Goal: Information Seeking & Learning: Find contact information

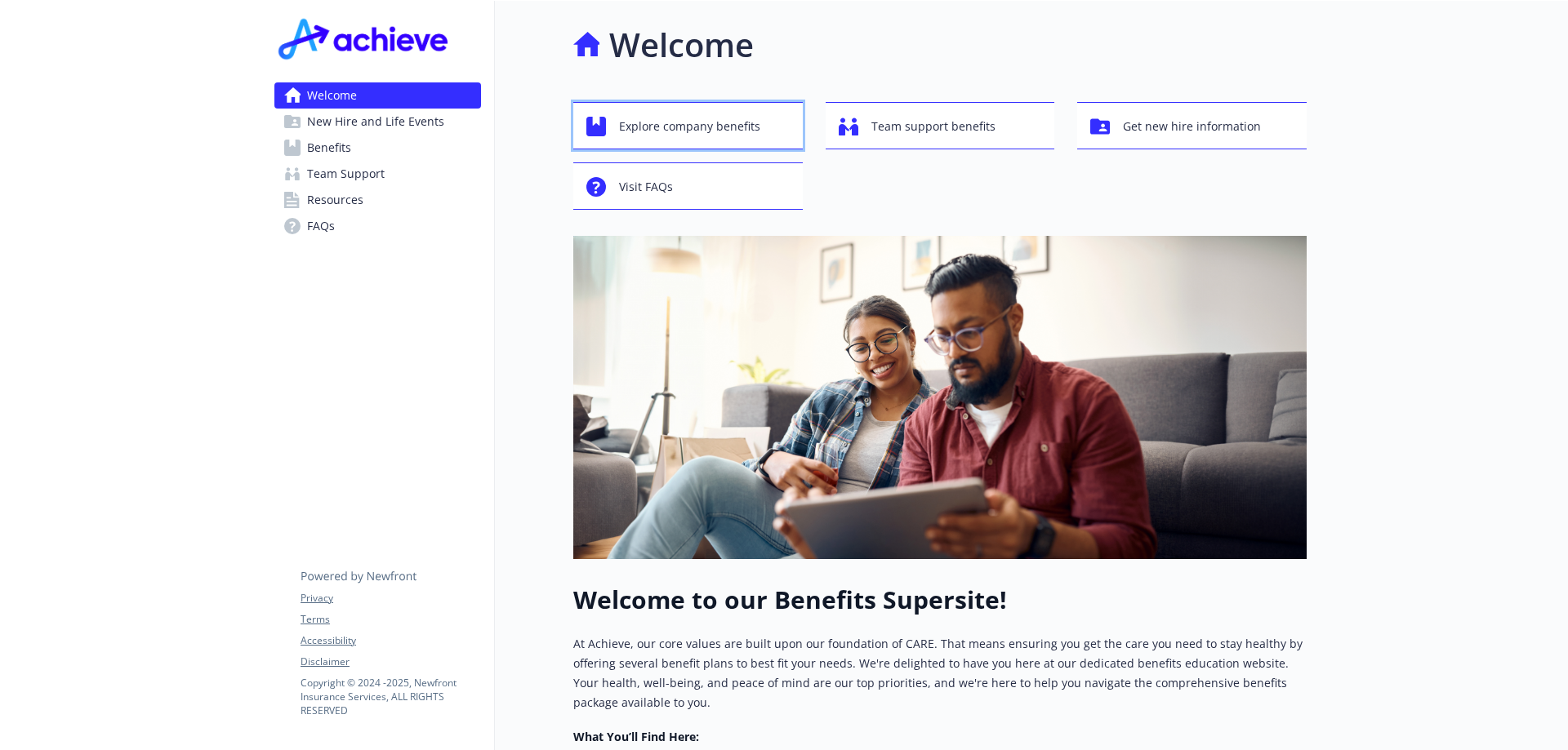
click at [731, 136] on span "Explore company benefits" at bounding box center [690, 126] width 141 height 31
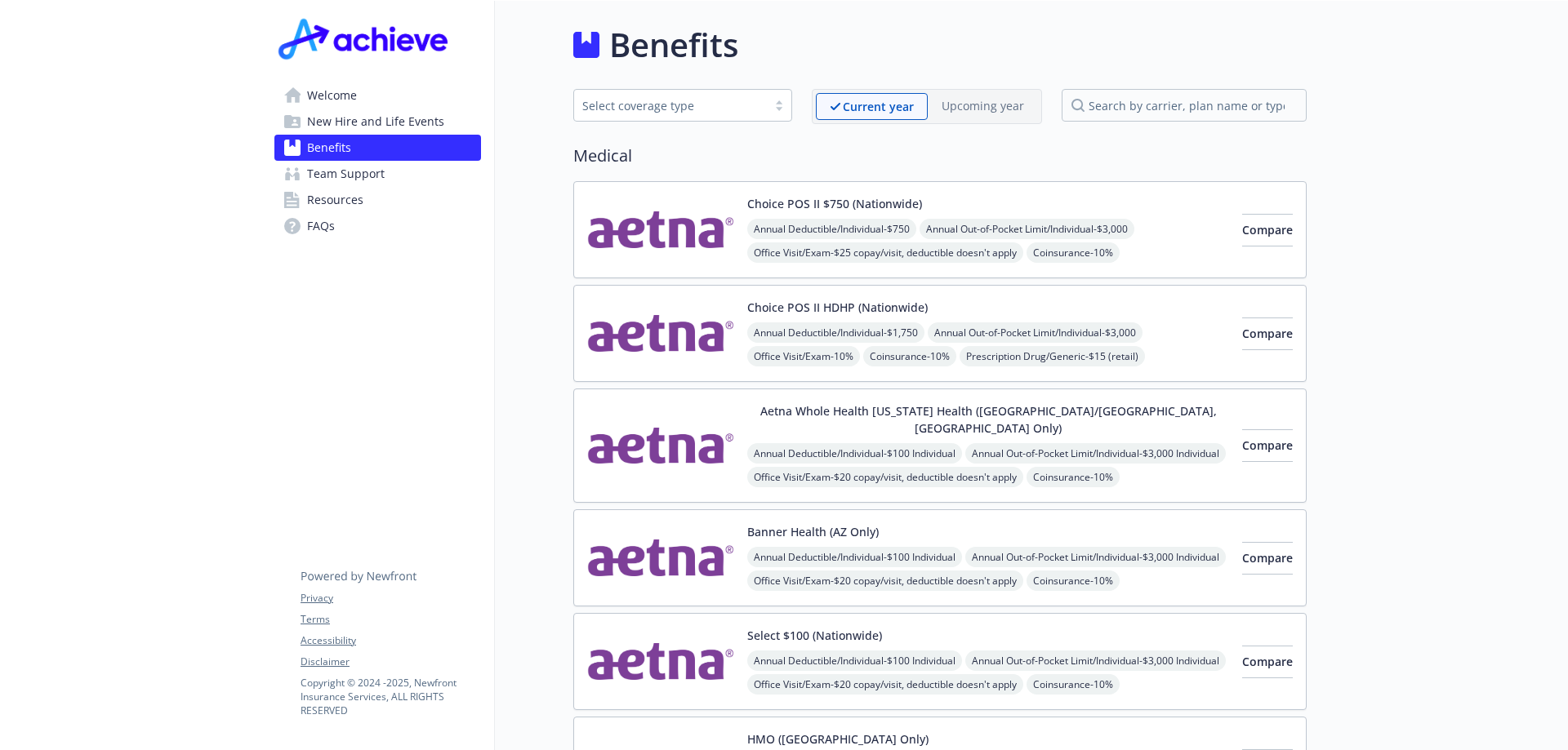
drag, startPoint x: 313, startPoint y: 391, endPoint x: 246, endPoint y: 392, distance: 67.0
drag, startPoint x: 246, startPoint y: 392, endPoint x: 158, endPoint y: 382, distance: 88.6
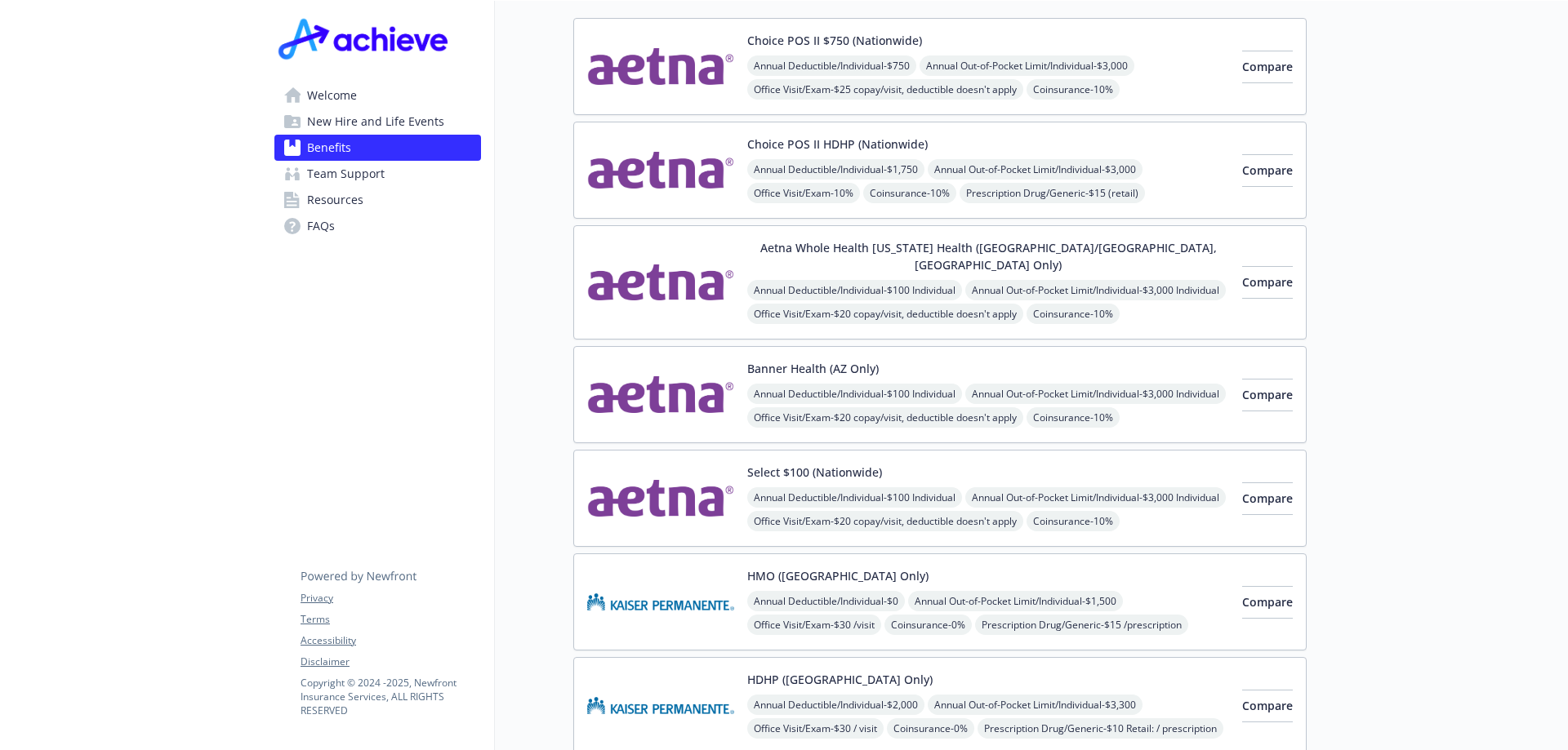
drag, startPoint x: 237, startPoint y: 357, endPoint x: 183, endPoint y: 355, distance: 54.0
drag, startPoint x: 192, startPoint y: 344, endPoint x: 170, endPoint y: 352, distance: 23.4
drag, startPoint x: 311, startPoint y: 390, endPoint x: 105, endPoint y: 376, distance: 206.5
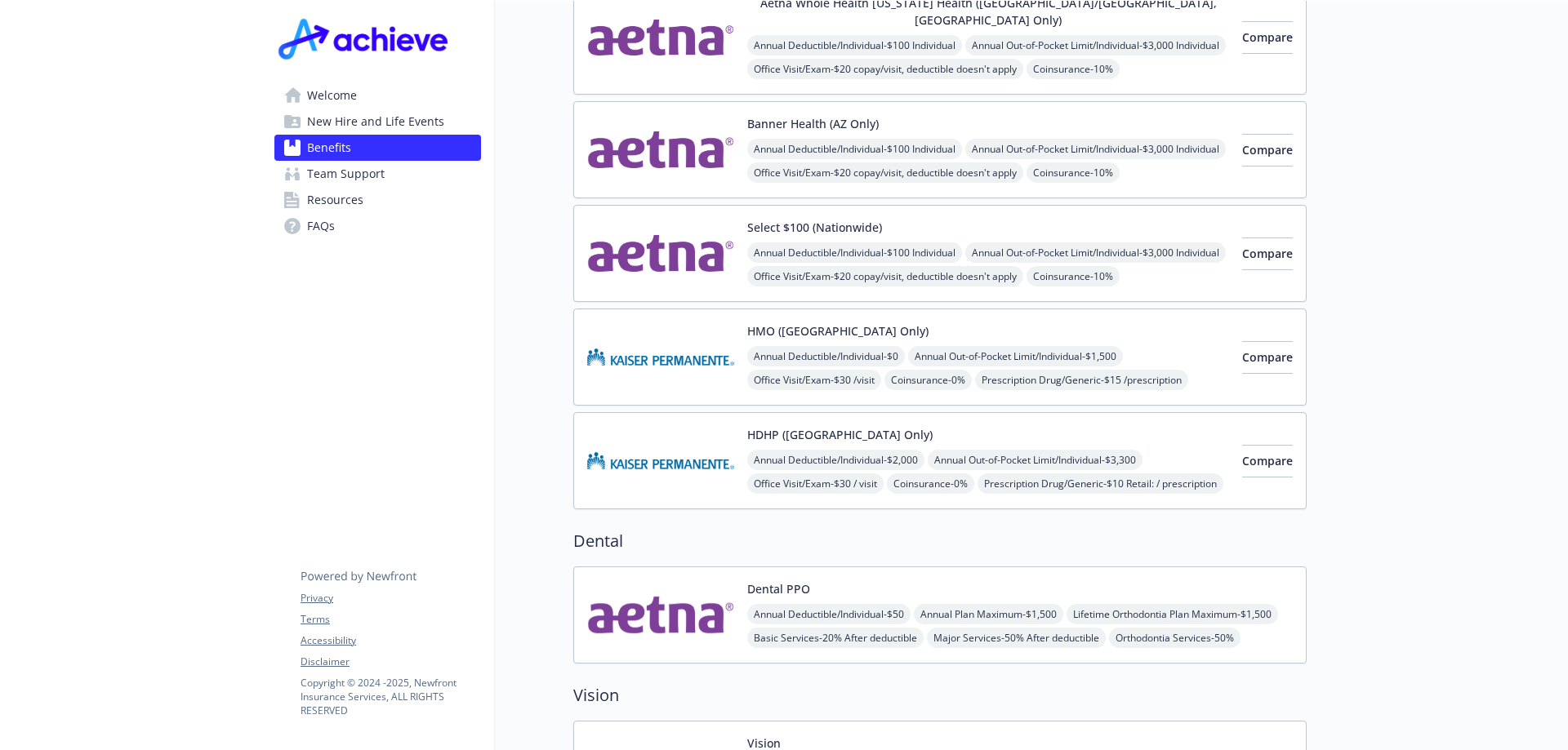
scroll to position [82, 0]
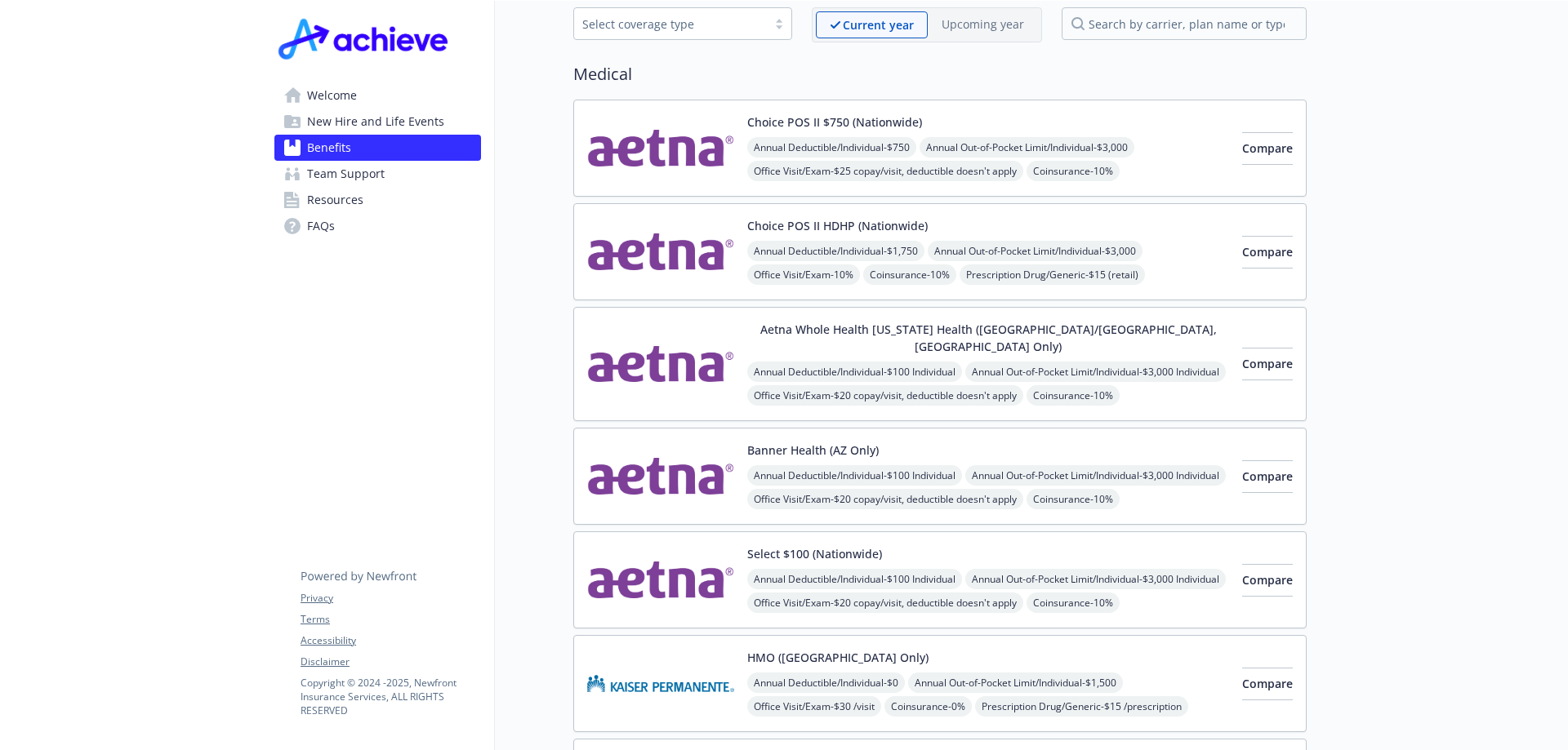
drag, startPoint x: 316, startPoint y: 308, endPoint x: 252, endPoint y: 312, distance: 64.1
drag, startPoint x: 252, startPoint y: 312, endPoint x: 151, endPoint y: 307, distance: 101.1
drag, startPoint x: 229, startPoint y: 286, endPoint x: 190, endPoint y: 296, distance: 40.3
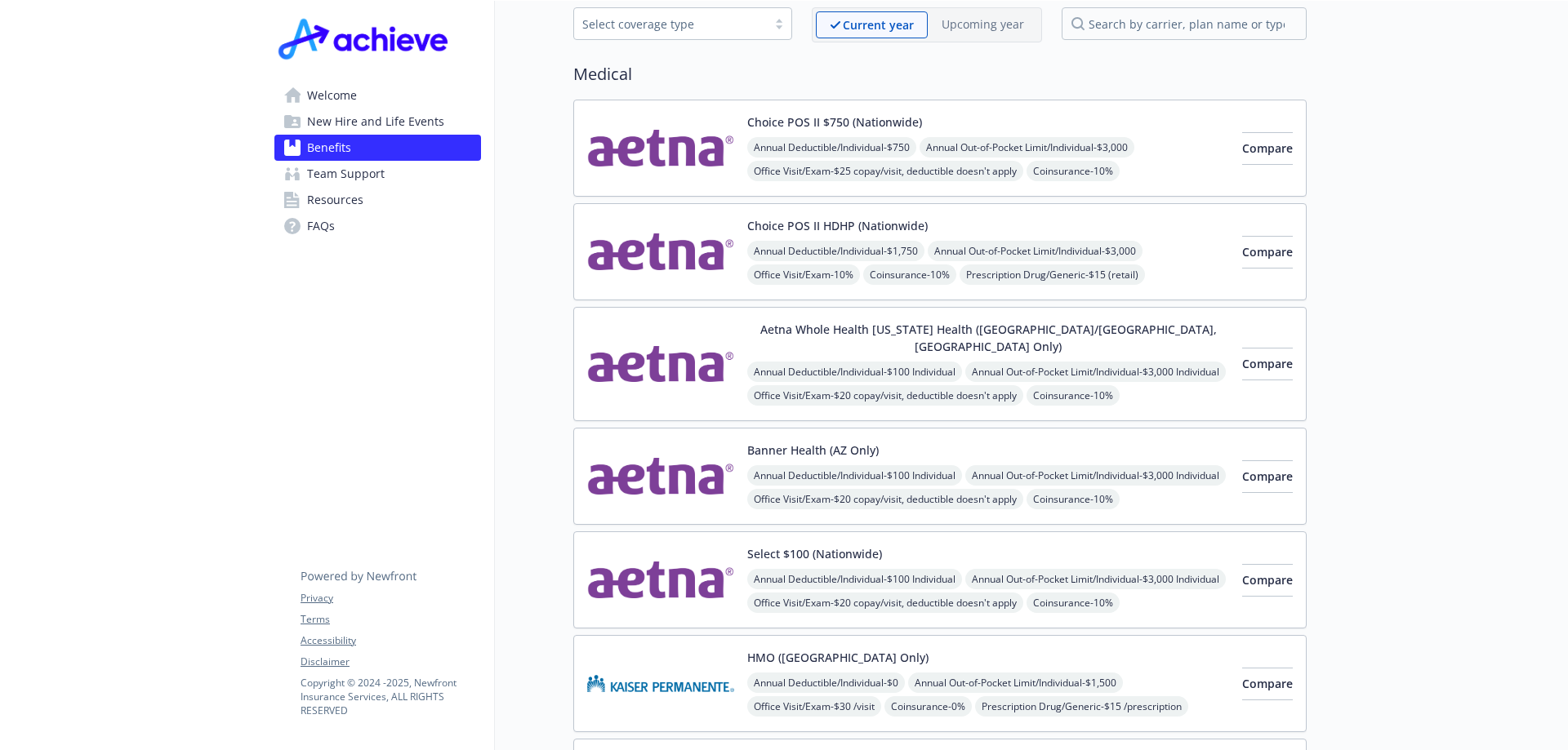
drag, startPoint x: 211, startPoint y: 286, endPoint x: 200, endPoint y: 290, distance: 11.7
drag, startPoint x: 200, startPoint y: 290, endPoint x: 116, endPoint y: 301, distance: 84.7
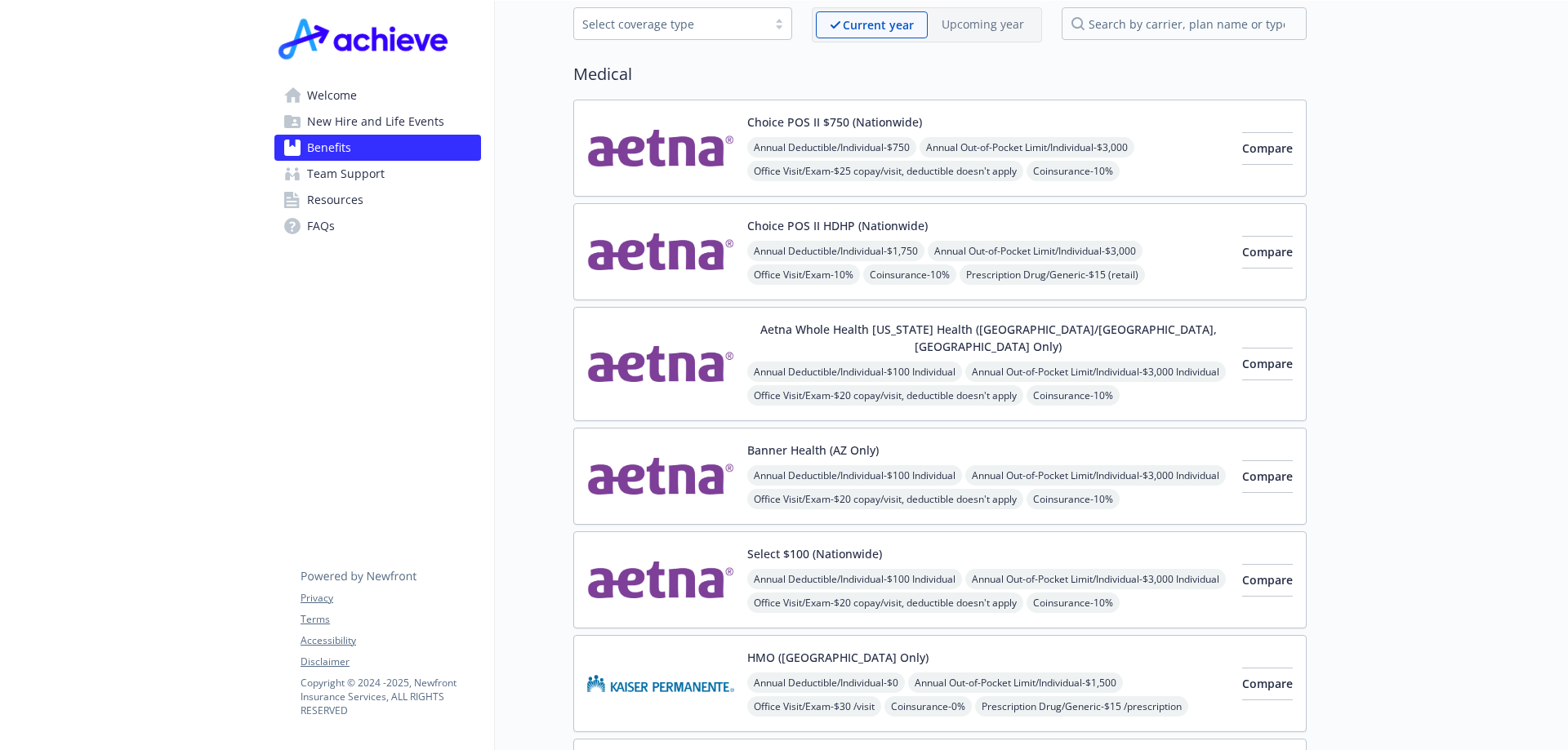
drag, startPoint x: 385, startPoint y: 468, endPoint x: 272, endPoint y: 468, distance: 113.0
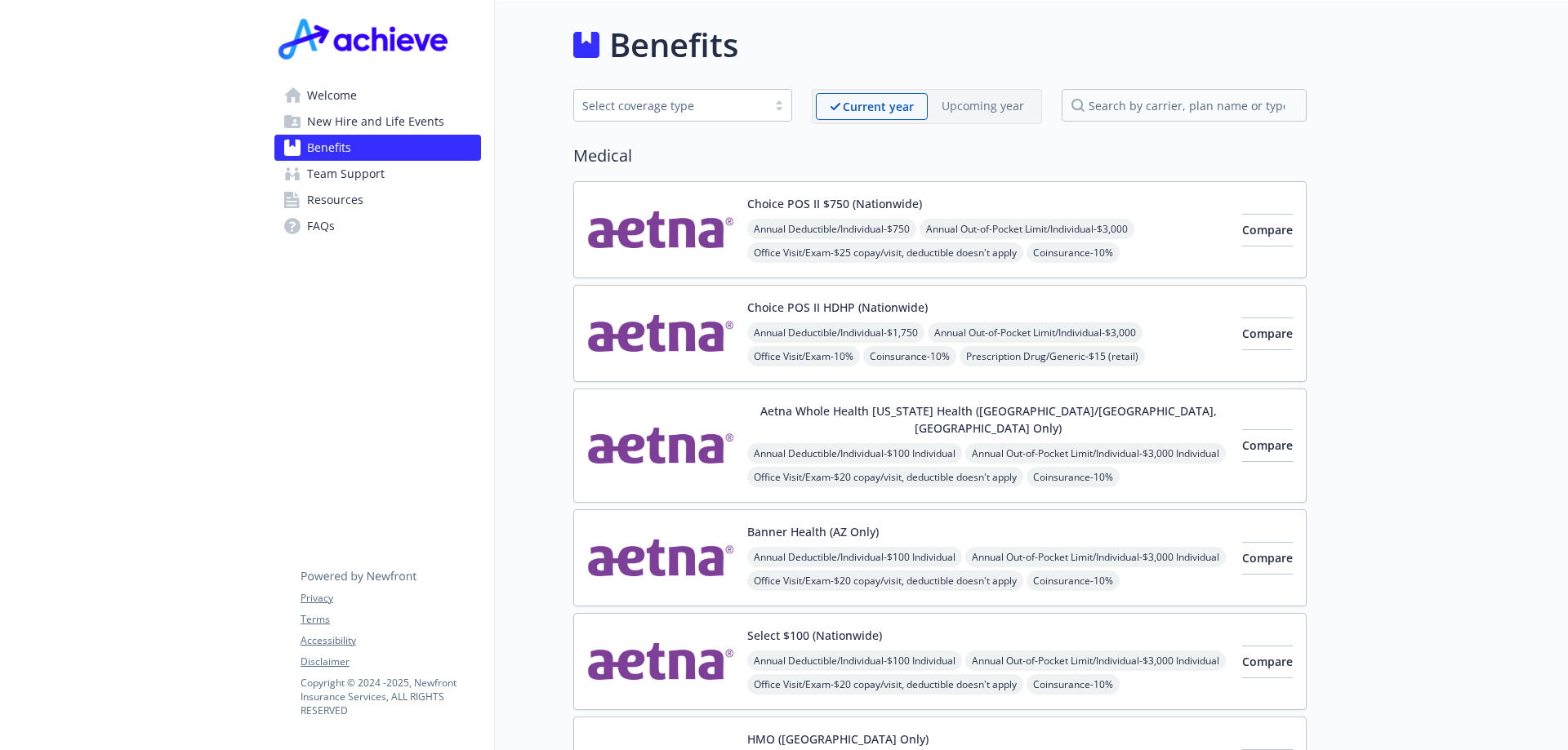
drag, startPoint x: 225, startPoint y: 314, endPoint x: 89, endPoint y: 335, distance: 137.6
drag, startPoint x: 203, startPoint y: 326, endPoint x: 116, endPoint y: 338, distance: 87.8
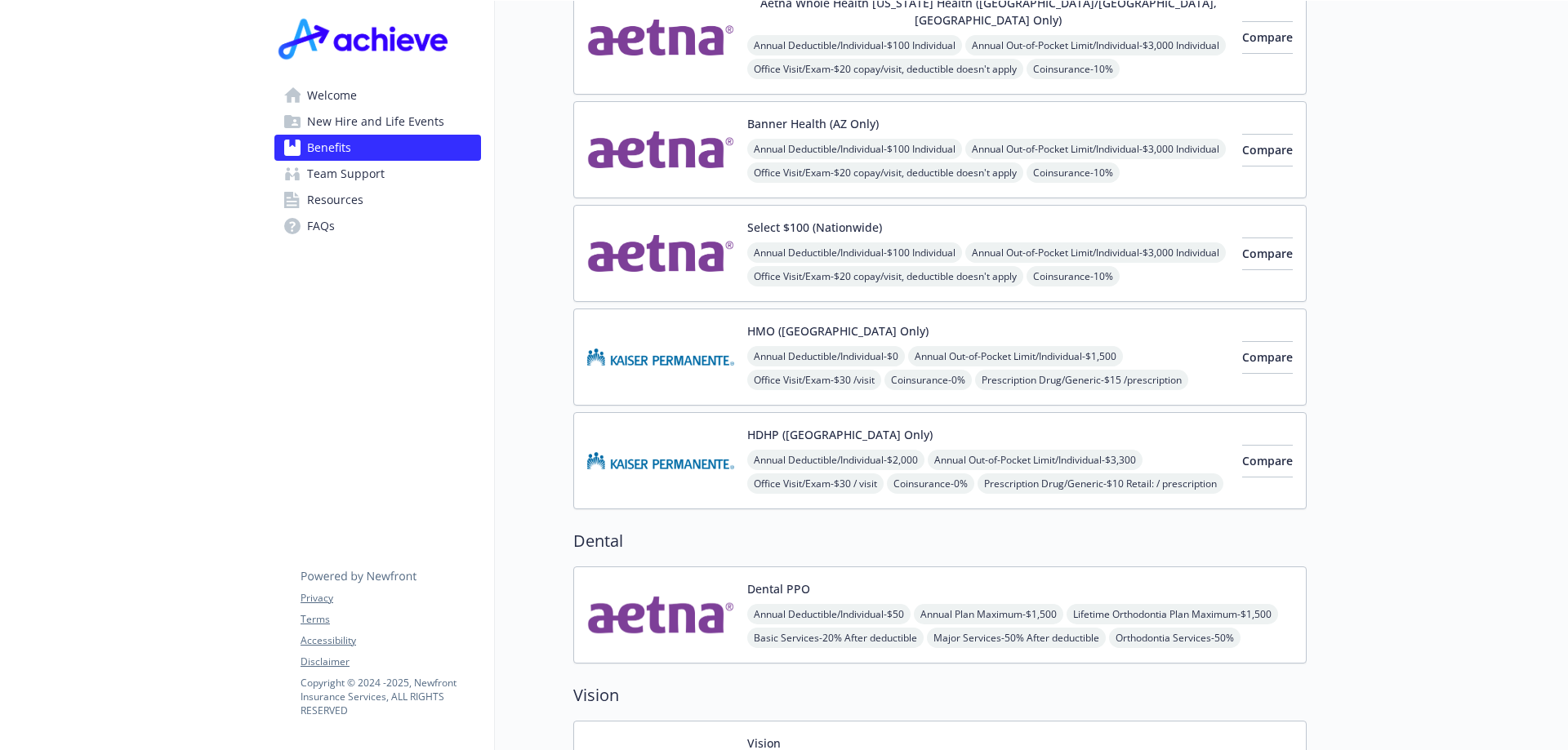
drag, startPoint x: 127, startPoint y: 378, endPoint x: 101, endPoint y: 376, distance: 26.1
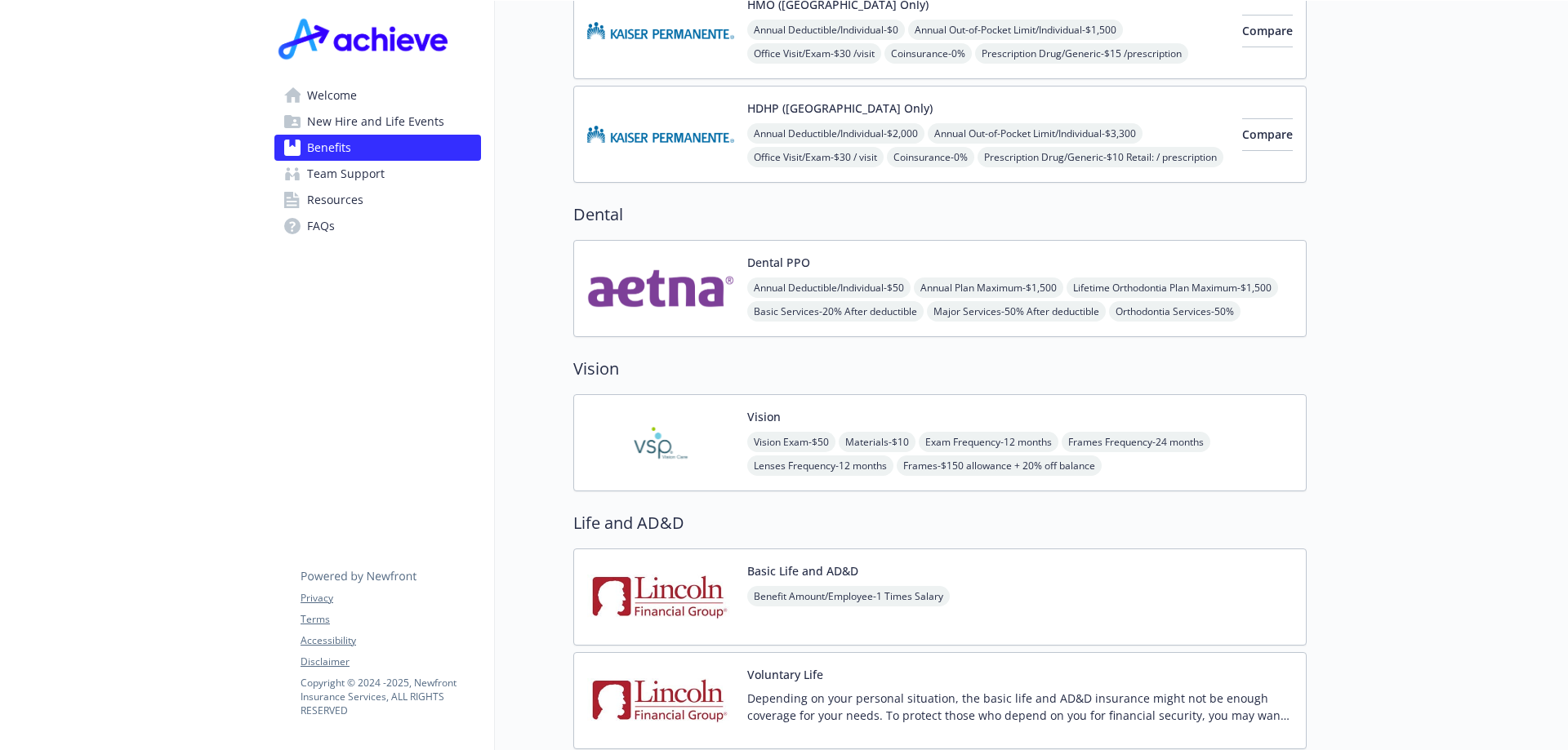
drag, startPoint x: 93, startPoint y: 331, endPoint x: 61, endPoint y: 330, distance: 32.0
drag, startPoint x: 89, startPoint y: 312, endPoint x: 64, endPoint y: 317, distance: 25.5
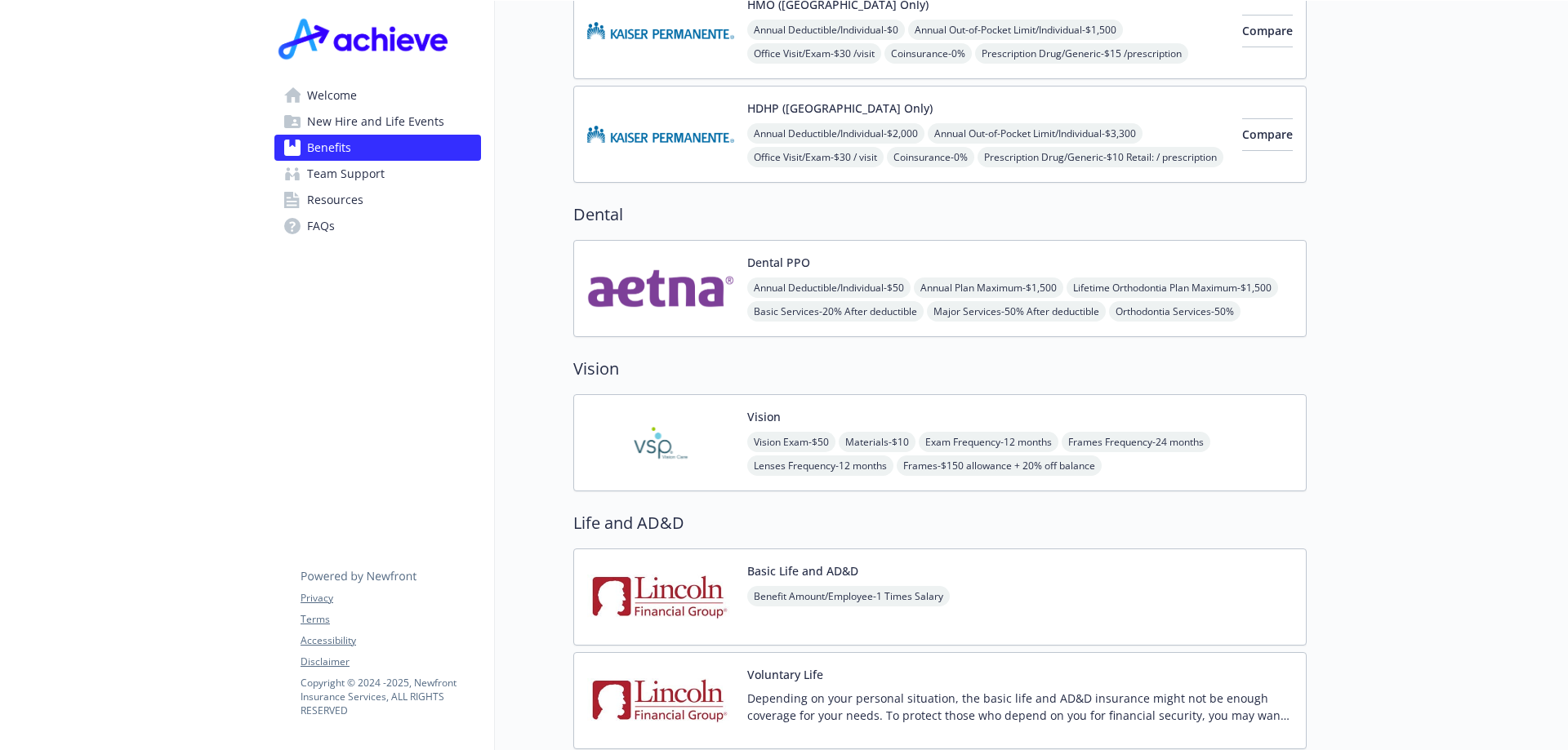
drag, startPoint x: 125, startPoint y: 280, endPoint x: 56, endPoint y: 287, distance: 69.4
drag, startPoint x: 164, startPoint y: 284, endPoint x: 79, endPoint y: 288, distance: 85.1
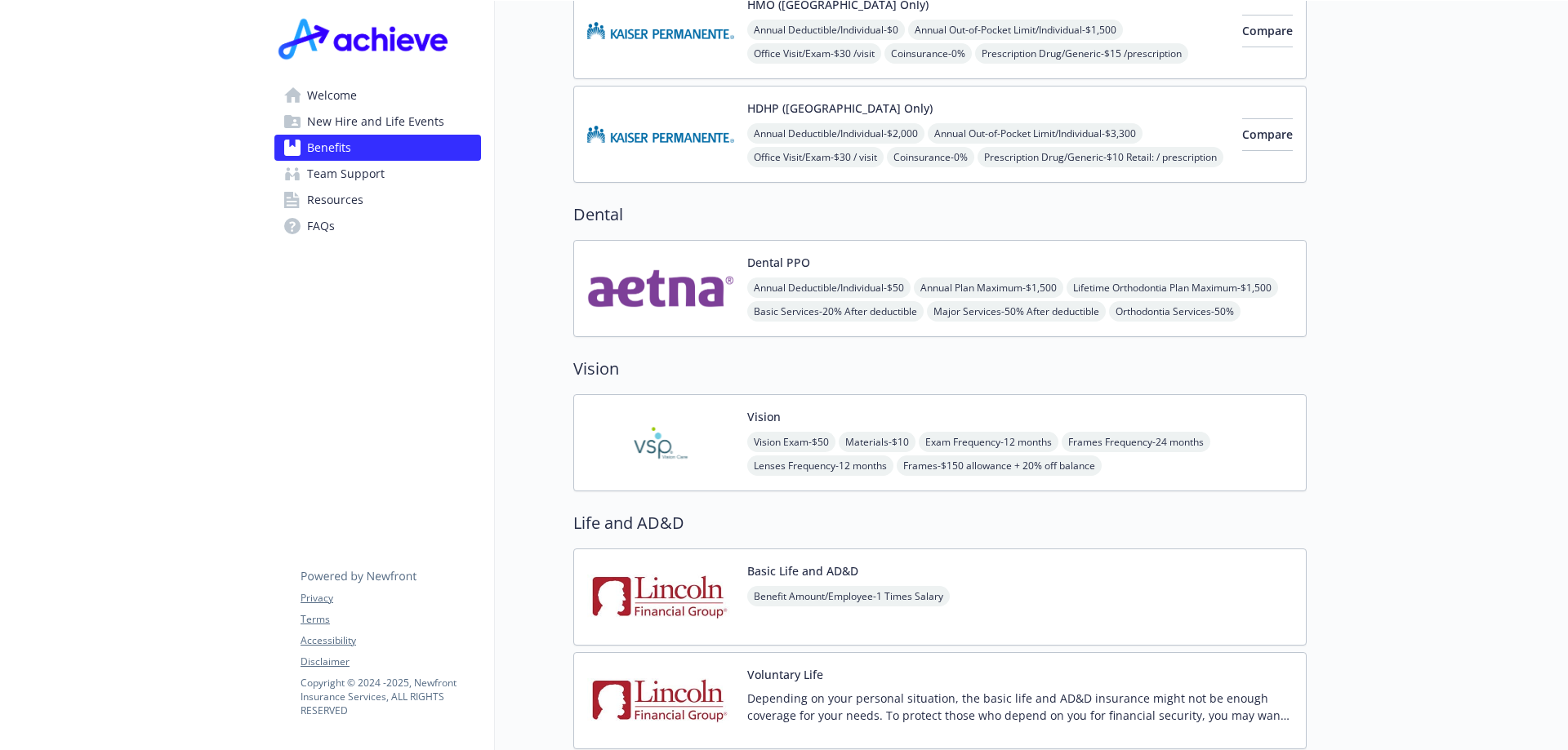
drag, startPoint x: 122, startPoint y: 288, endPoint x: 71, endPoint y: 295, distance: 51.5
drag, startPoint x: 113, startPoint y: 280, endPoint x: 60, endPoint y: 283, distance: 53.1
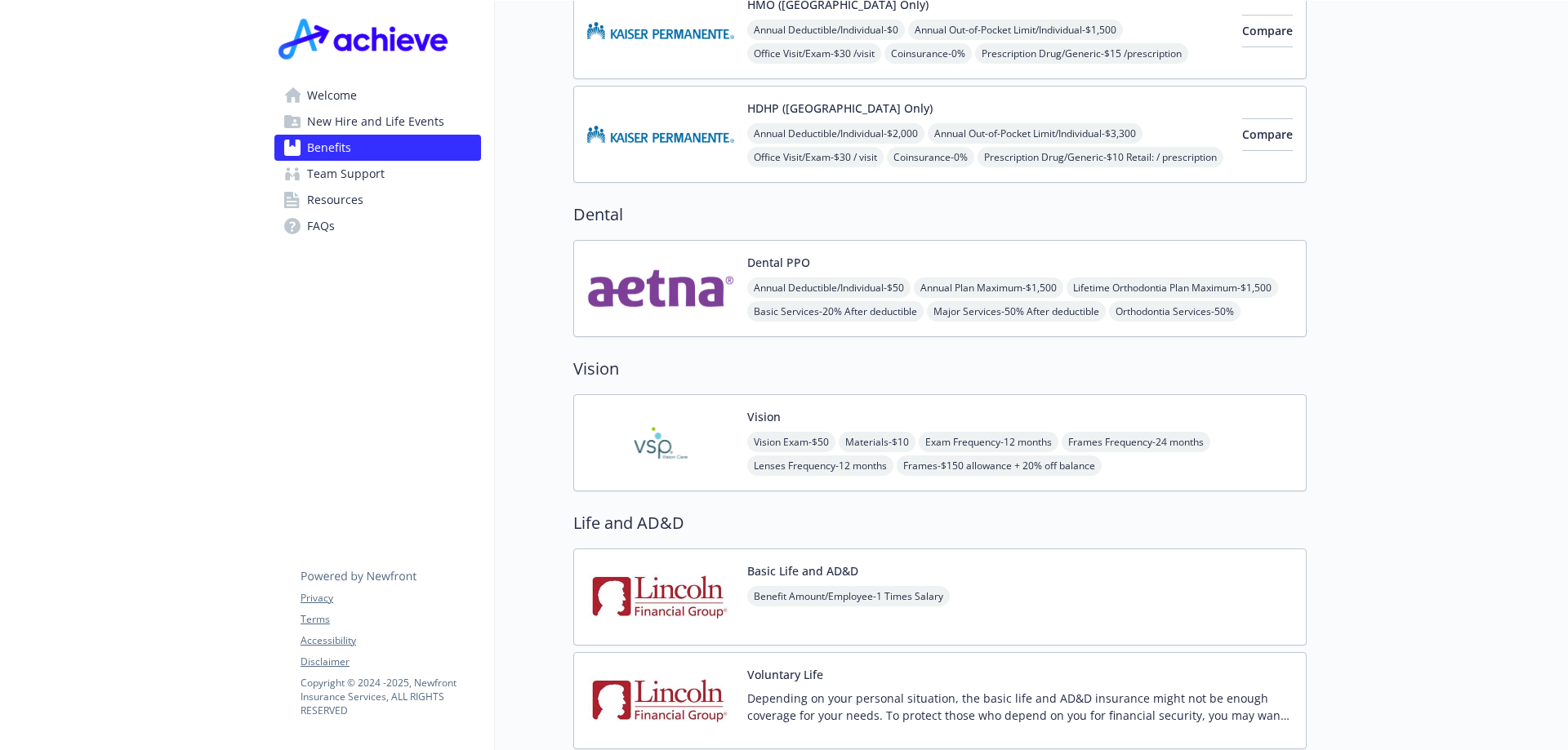
drag, startPoint x: 386, startPoint y: 373, endPoint x: 185, endPoint y: 334, distance: 204.7
drag, startPoint x: 202, startPoint y: 329, endPoint x: 181, endPoint y: 327, distance: 21.1
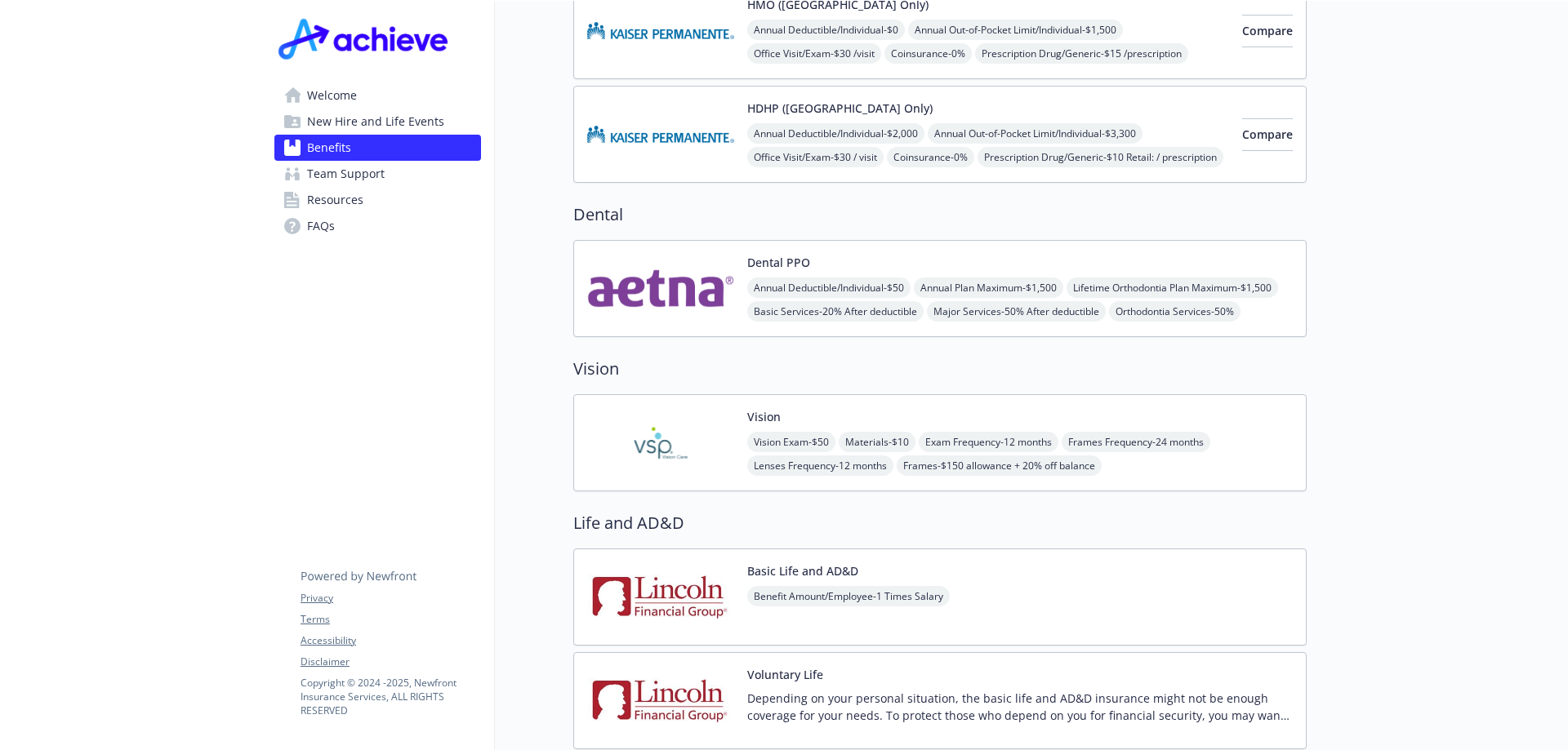
drag, startPoint x: 279, startPoint y: 404, endPoint x: 231, endPoint y: 394, distance: 49.0
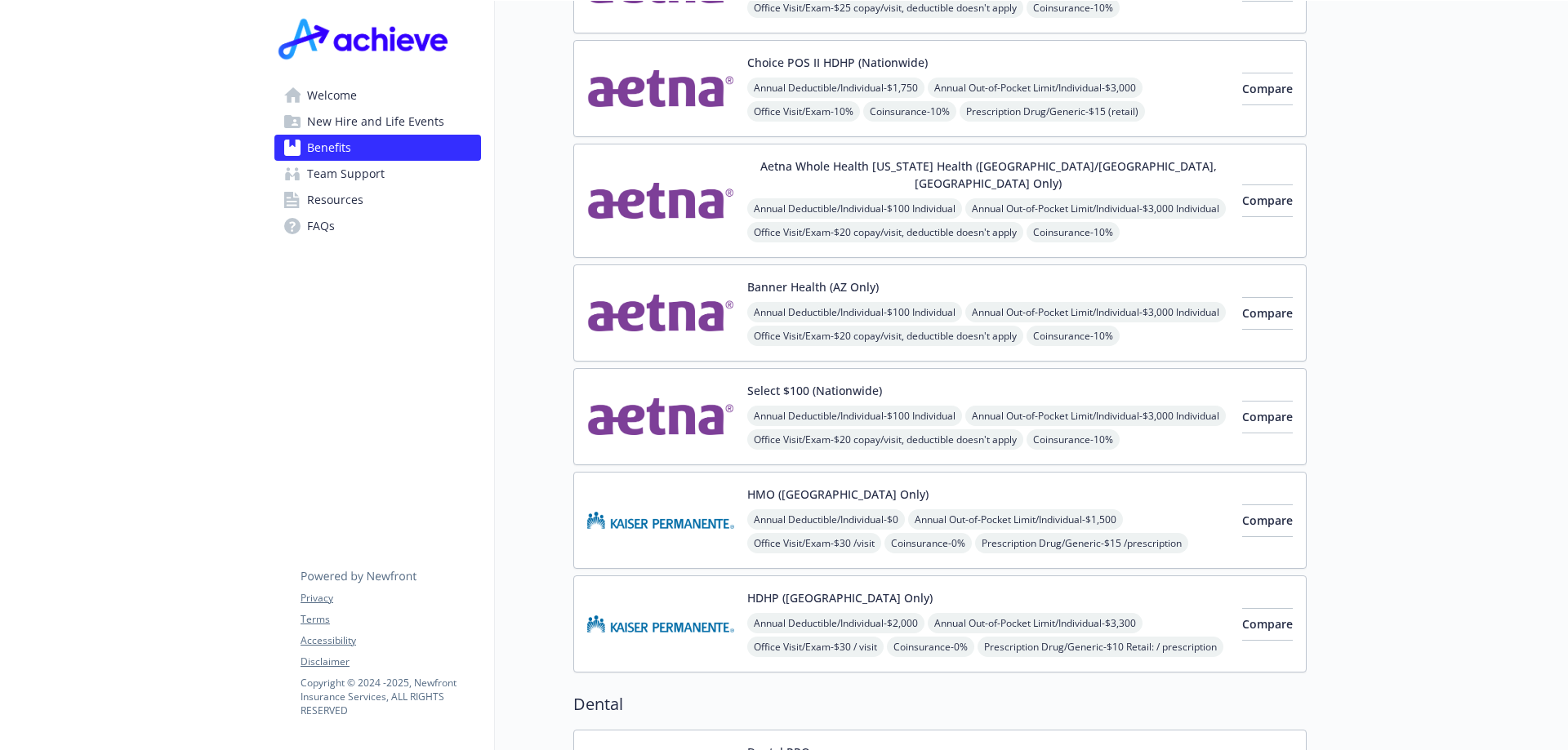
scroll to position [0, 0]
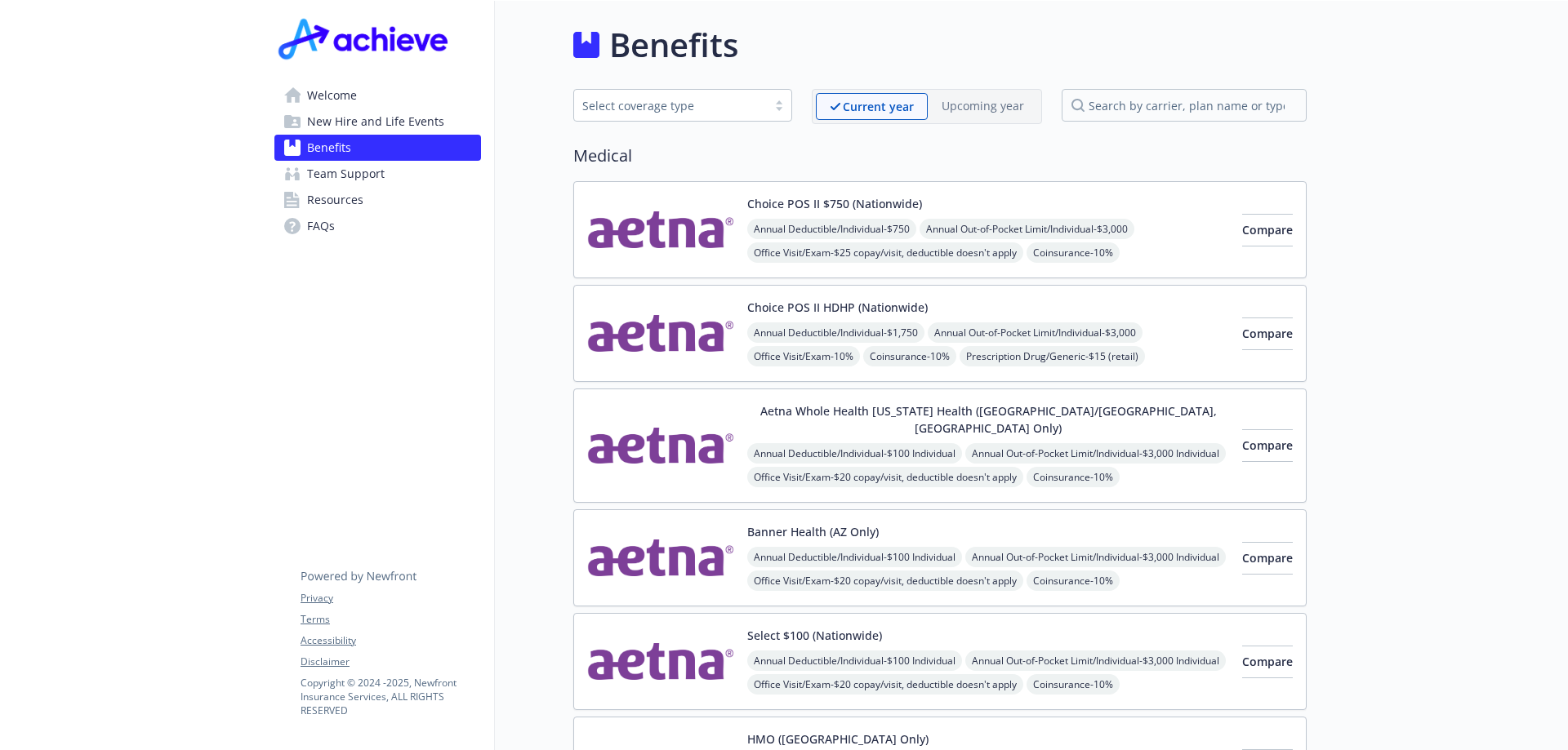
click at [347, 200] on span "Resources" at bounding box center [335, 199] width 57 height 26
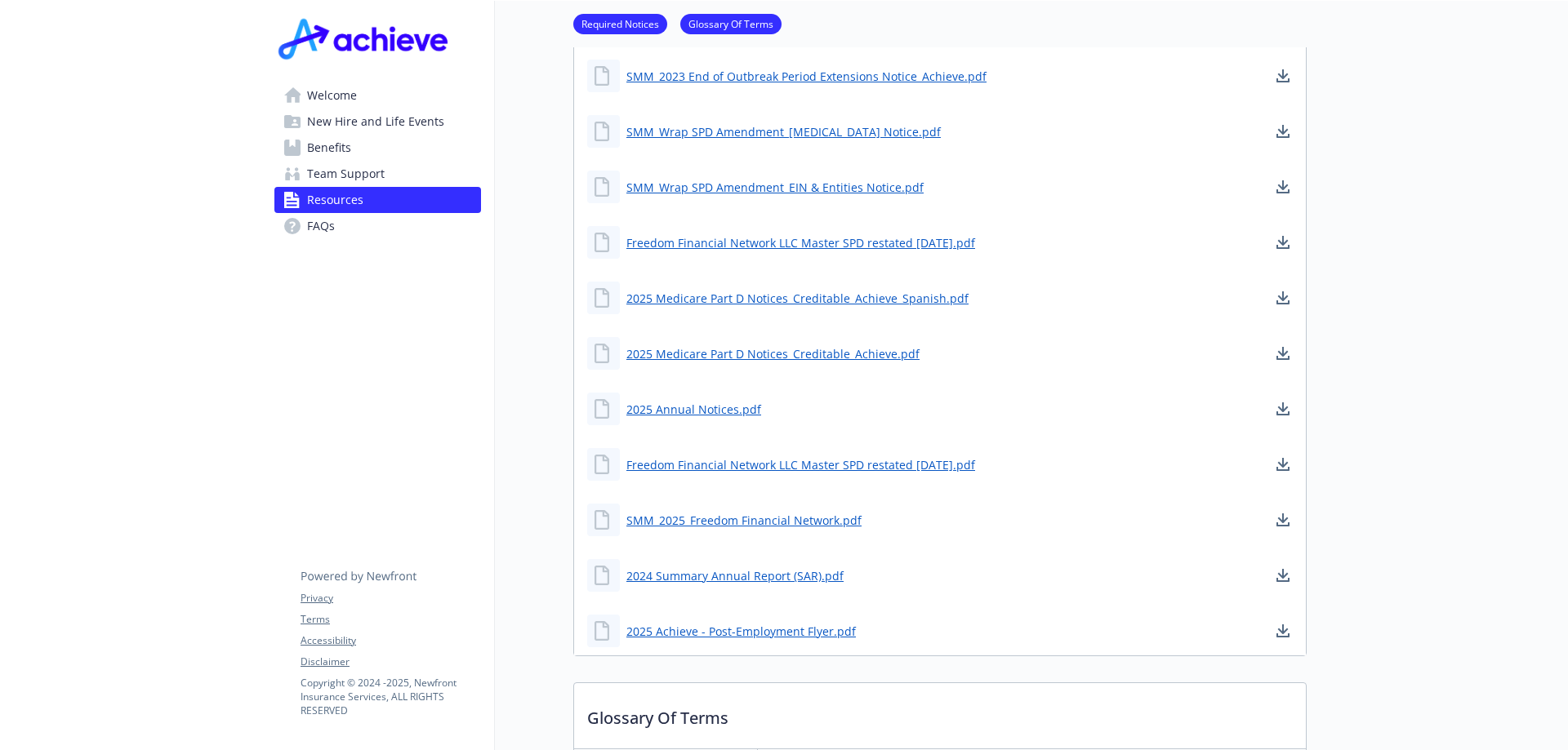
scroll to position [816, 0]
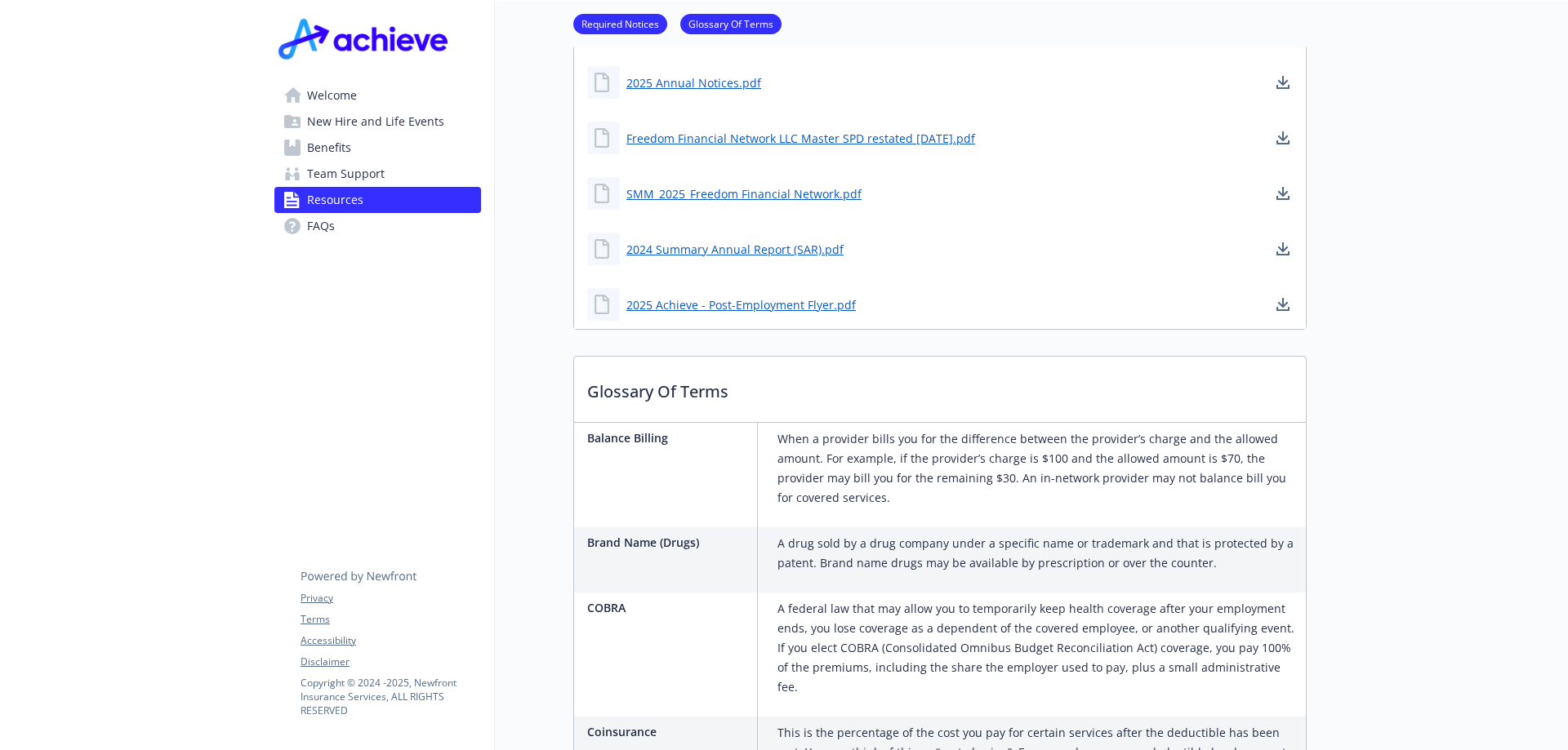
drag, startPoint x: 223, startPoint y: 392, endPoint x: 209, endPoint y: 390, distance: 14.1
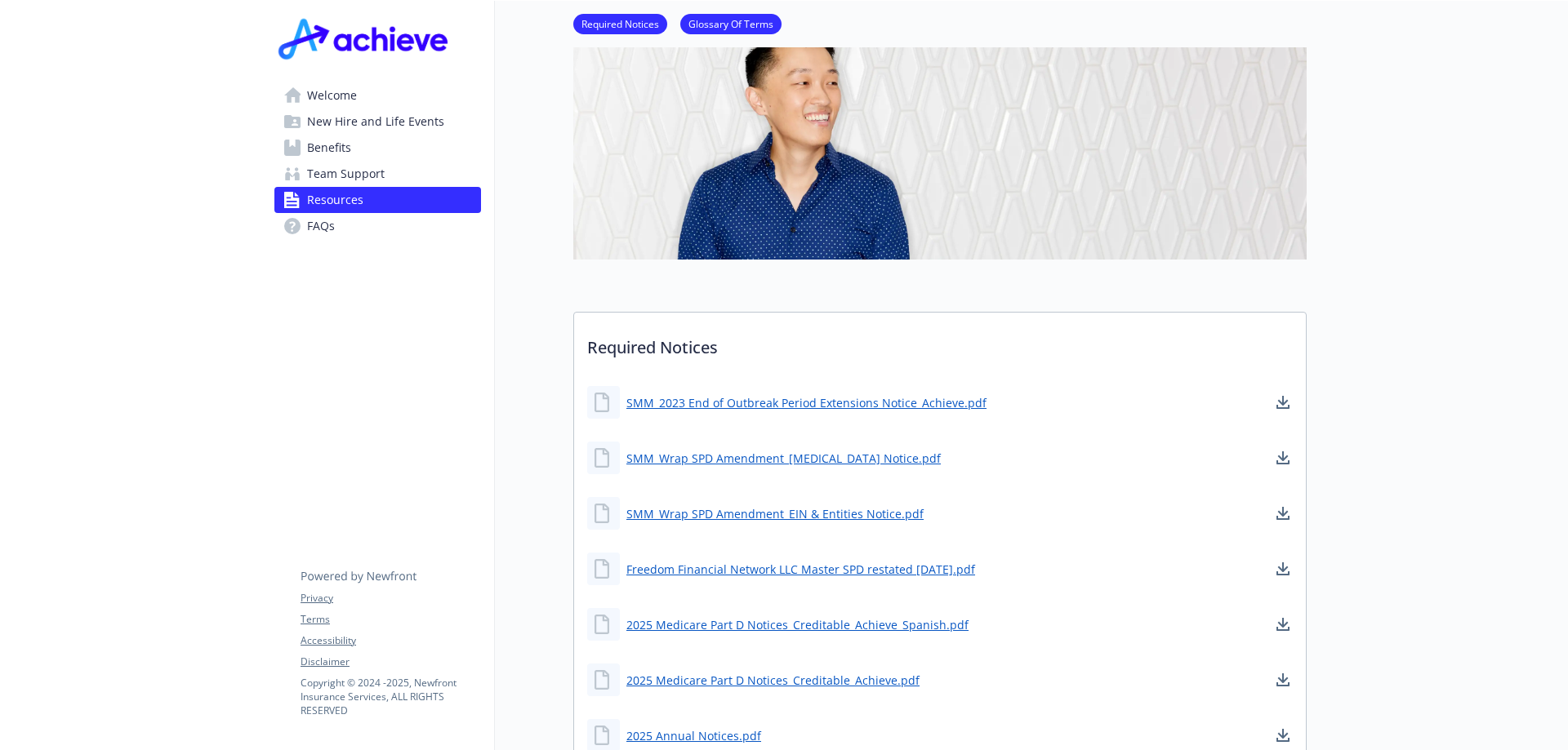
scroll to position [0, 0]
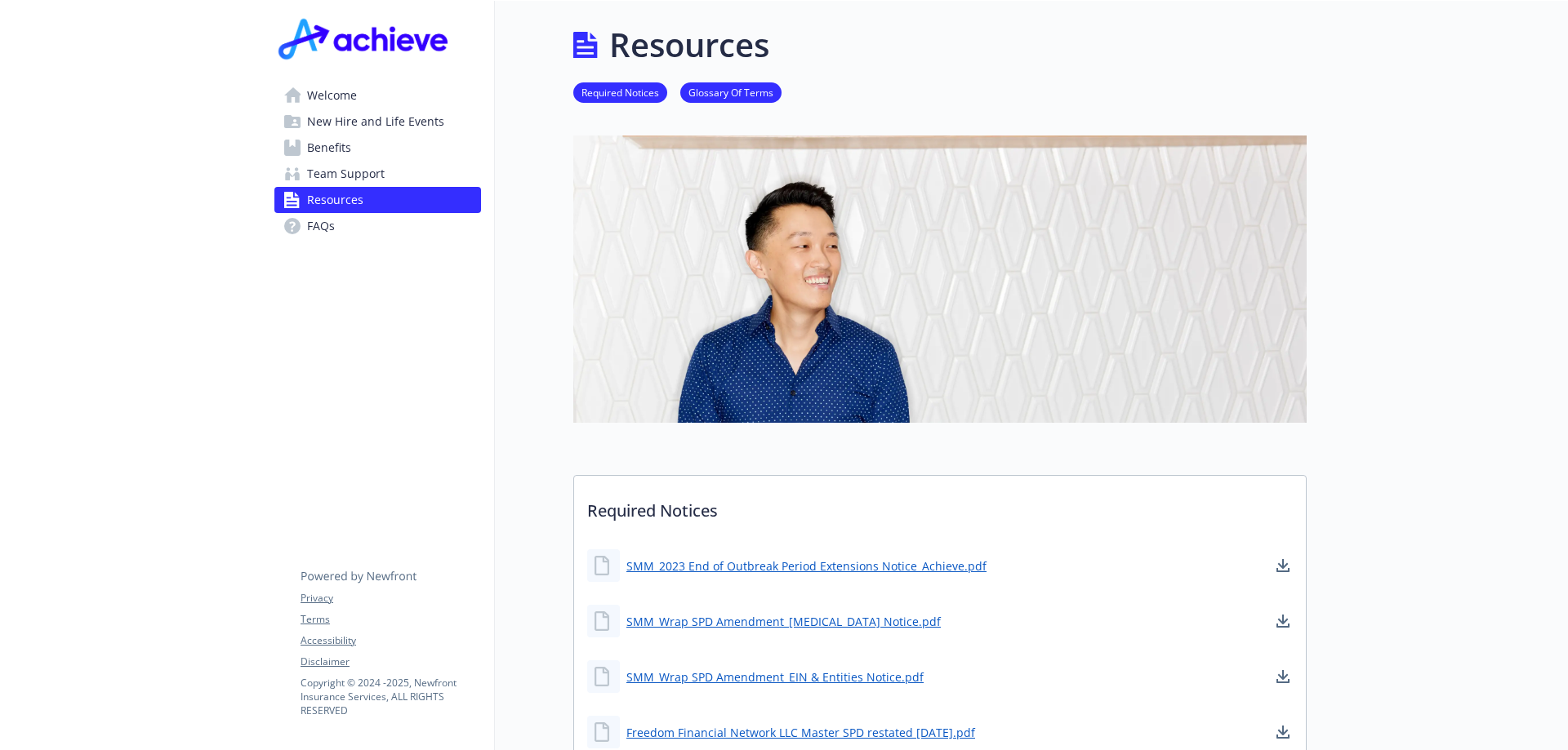
drag, startPoint x: 207, startPoint y: 383, endPoint x: 95, endPoint y: 371, distance: 112.6
drag, startPoint x: 279, startPoint y: 353, endPoint x: 212, endPoint y: 361, distance: 67.5
drag, startPoint x: 295, startPoint y: 337, endPoint x: 246, endPoint y: 347, distance: 50.0
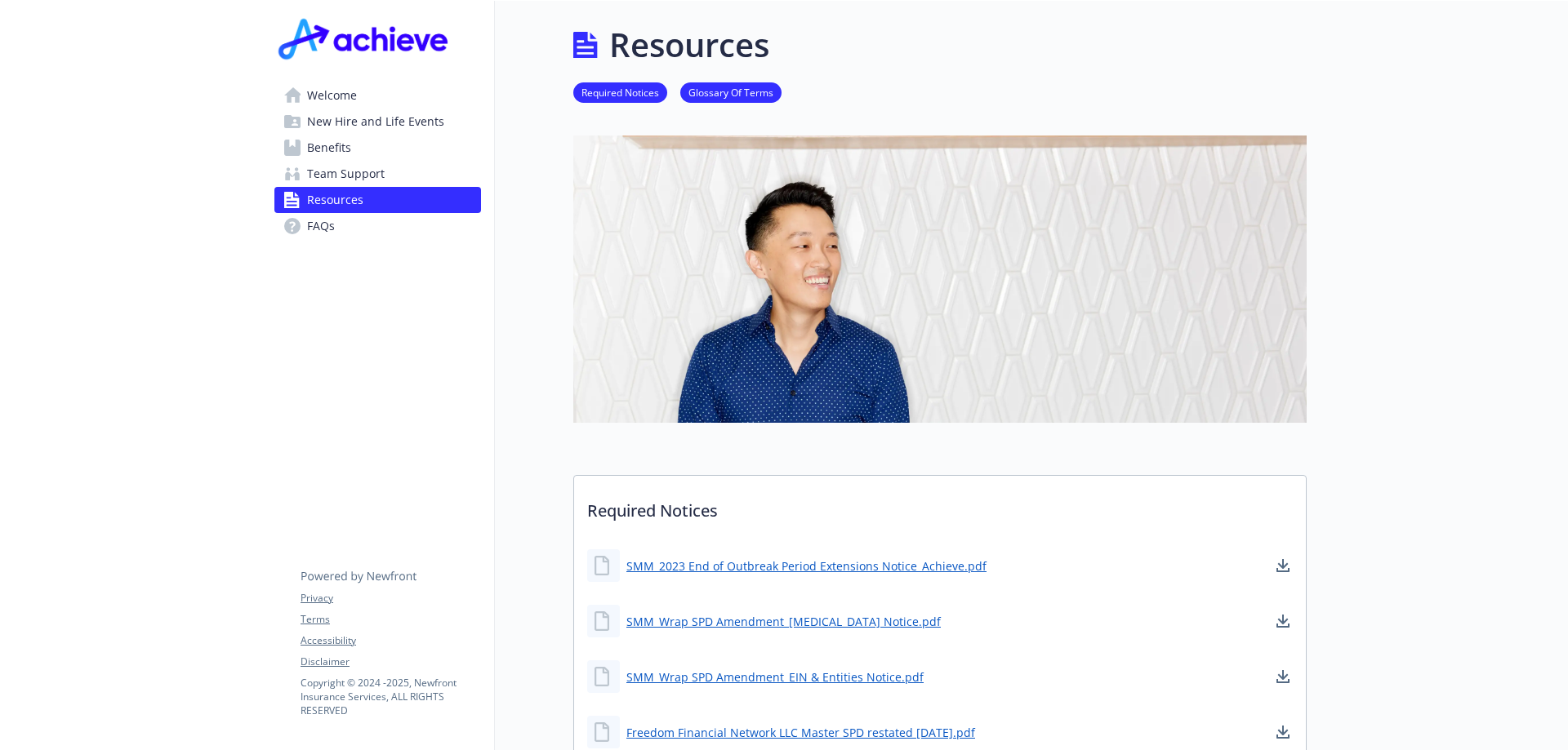
drag, startPoint x: 262, startPoint y: 340, endPoint x: 198, endPoint y: 345, distance: 64.2
drag, startPoint x: 127, startPoint y: 334, endPoint x: 115, endPoint y: 333, distance: 12.0
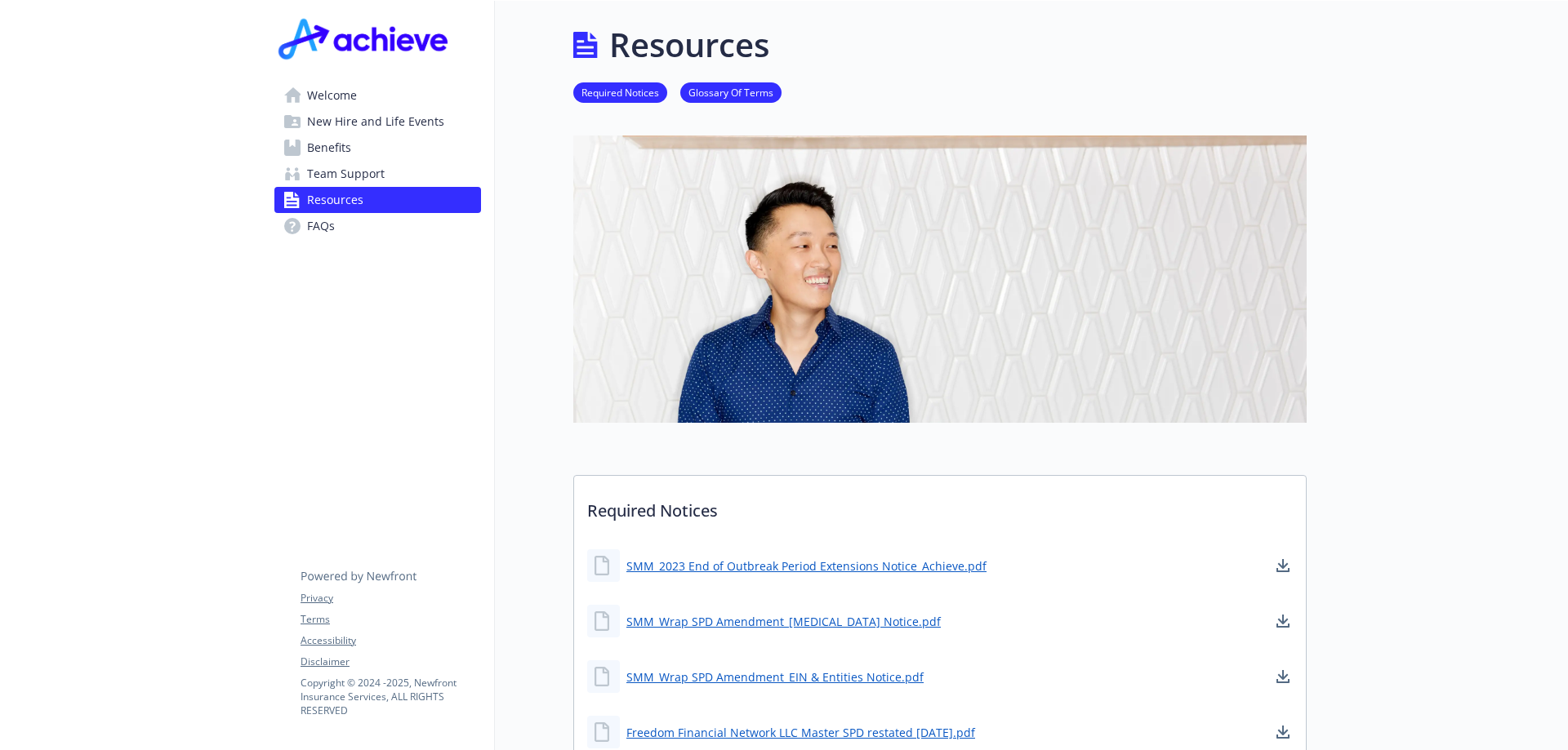
drag, startPoint x: 150, startPoint y: 310, endPoint x: 139, endPoint y: 305, distance: 12.1
drag, startPoint x: 158, startPoint y: 289, endPoint x: 149, endPoint y: 293, distance: 9.8
drag, startPoint x: 172, startPoint y: 331, endPoint x: 146, endPoint y: 343, distance: 28.6
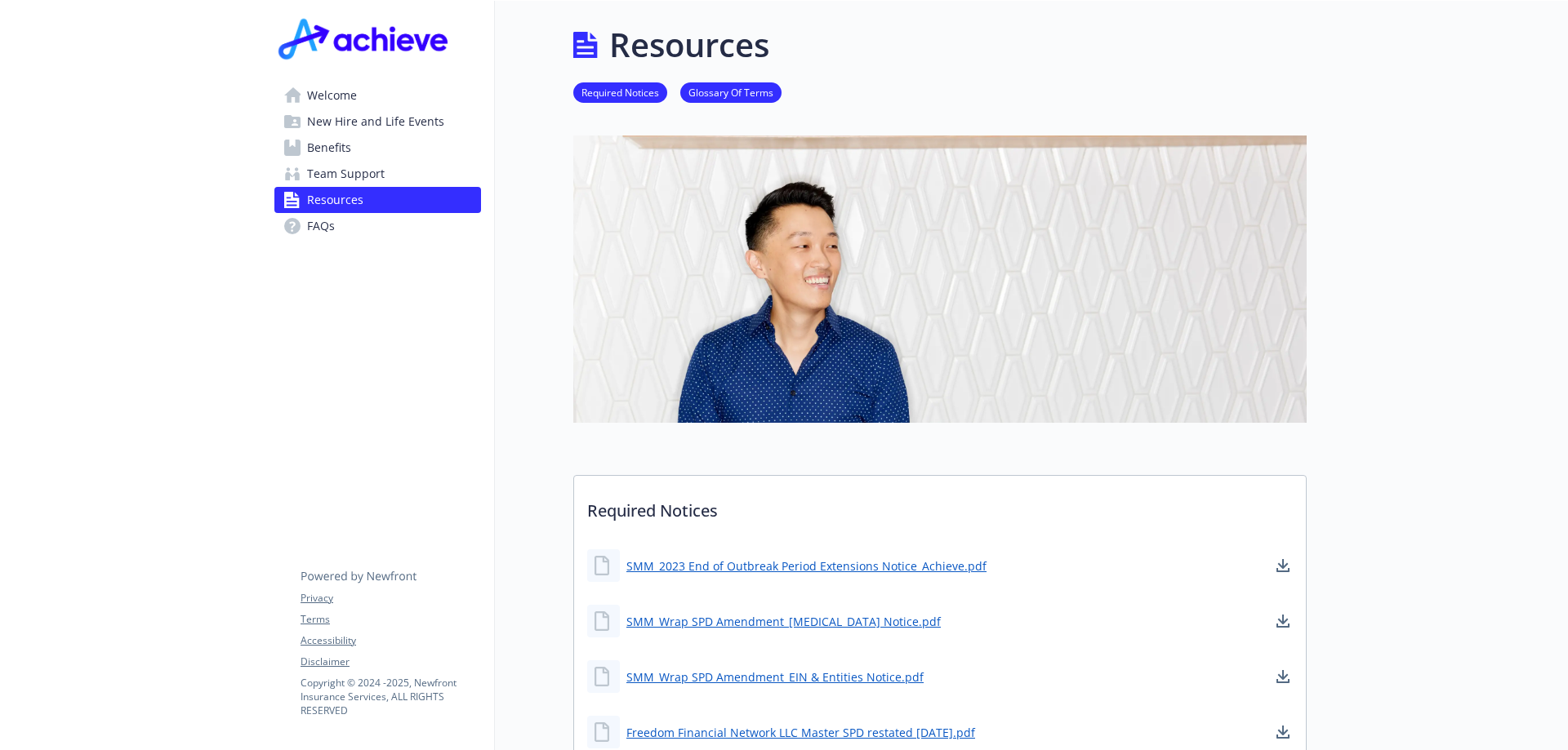
drag, startPoint x: 154, startPoint y: 342, endPoint x: 143, endPoint y: 346, distance: 11.7
drag, startPoint x: 163, startPoint y: 100, endPoint x: 276, endPoint y: 88, distance: 113.6
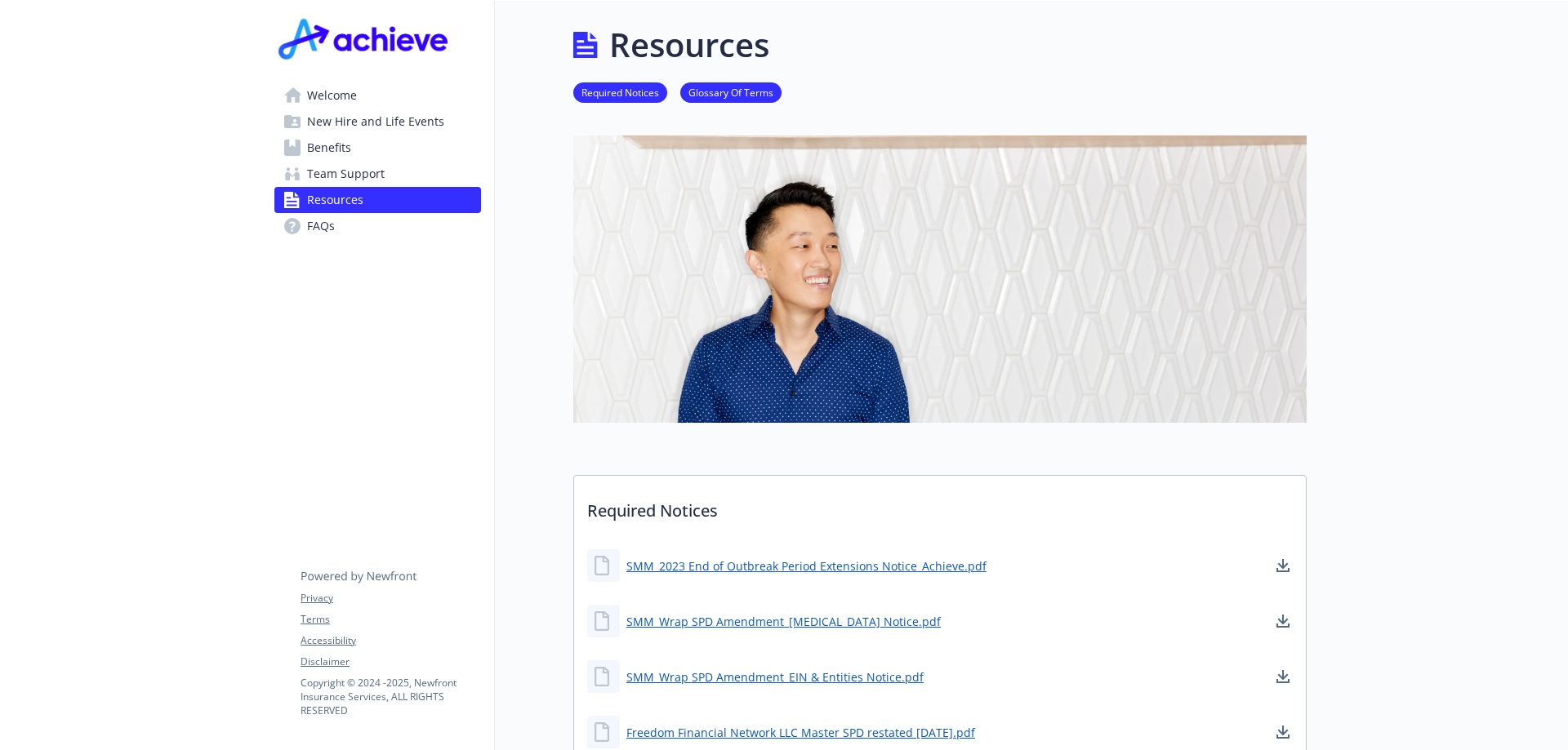
click at [333, 92] on span "Welcome" at bounding box center [332, 95] width 50 height 26
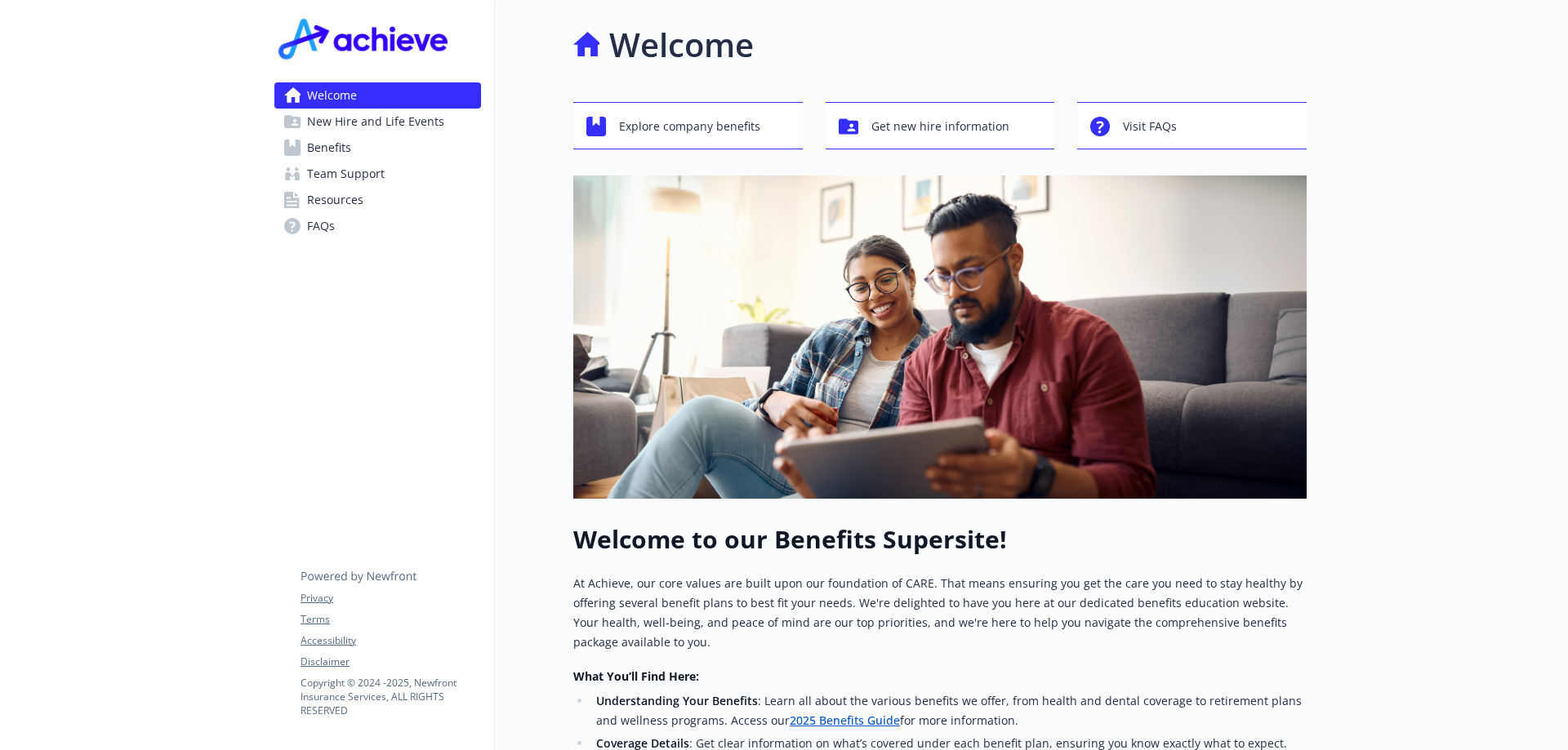
drag, startPoint x: 155, startPoint y: 125, endPoint x: 165, endPoint y: 115, distance: 14.1
click at [145, 125] on div at bounding box center [131, 553] width 262 height 1105
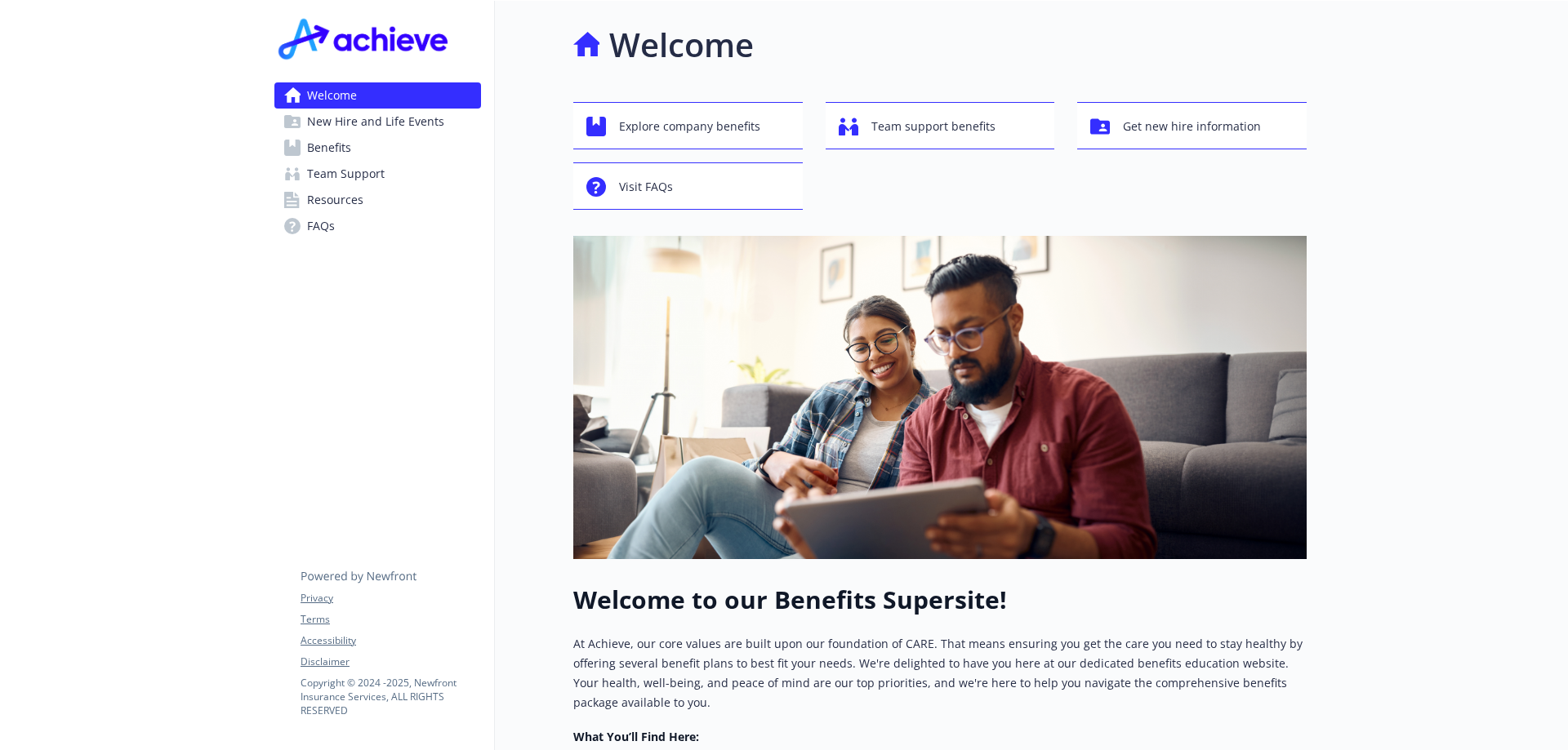
drag, startPoint x: 169, startPoint y: 113, endPoint x: 159, endPoint y: 112, distance: 10.0
click at [154, 114] on div at bounding box center [131, 584] width 262 height 1165
drag, startPoint x: 194, startPoint y: 145, endPoint x: 159, endPoint y: 152, distance: 35.7
click at [159, 152] on div at bounding box center [131, 584] width 262 height 1165
click at [158, 152] on div at bounding box center [131, 584] width 262 height 1165
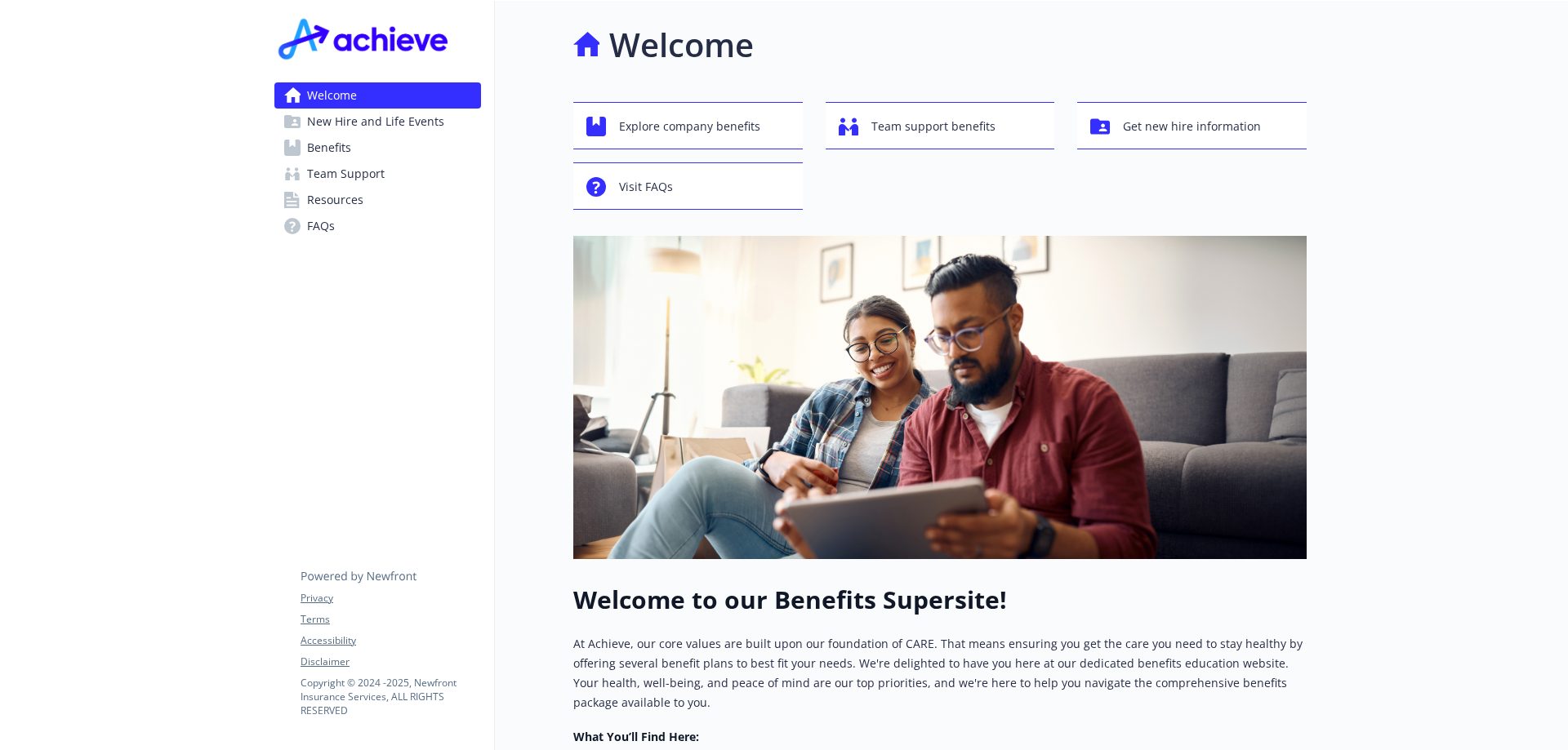
click at [158, 144] on div at bounding box center [131, 584] width 262 height 1165
drag, startPoint x: 170, startPoint y: 138, endPoint x: 162, endPoint y: 142, distance: 8.9
click at [162, 142] on div at bounding box center [131, 584] width 262 height 1165
click at [193, 140] on div at bounding box center [131, 584] width 262 height 1165
click at [143, 236] on div at bounding box center [131, 584] width 262 height 1165
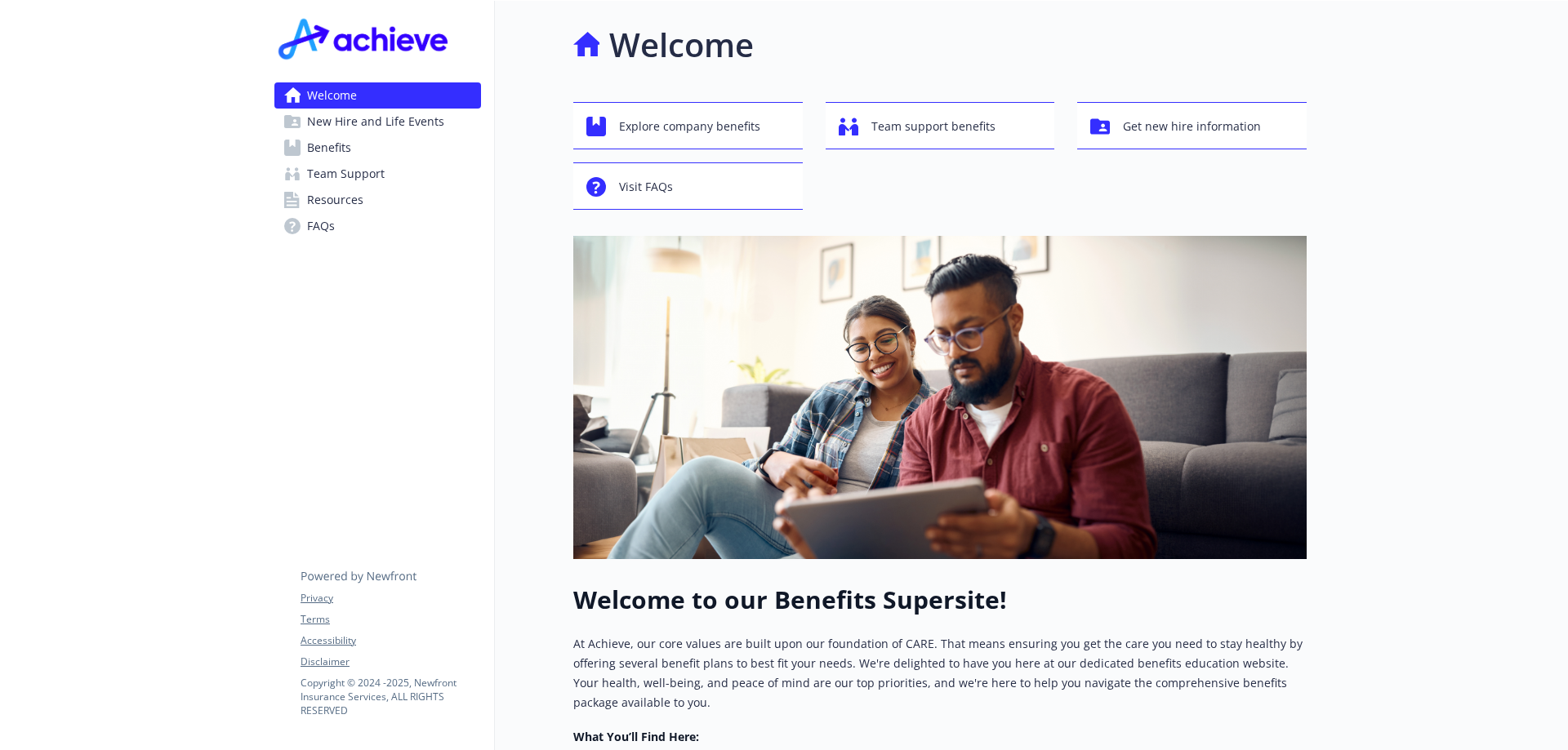
drag, startPoint x: 206, startPoint y: 304, endPoint x: 186, endPoint y: 298, distance: 20.9
click at [182, 303] on div at bounding box center [131, 584] width 262 height 1165
drag, startPoint x: 198, startPoint y: 284, endPoint x: 182, endPoint y: 285, distance: 16.0
click at [182, 285] on div at bounding box center [131, 584] width 262 height 1165
click at [316, 143] on span "Benefits" at bounding box center [329, 147] width 44 height 26
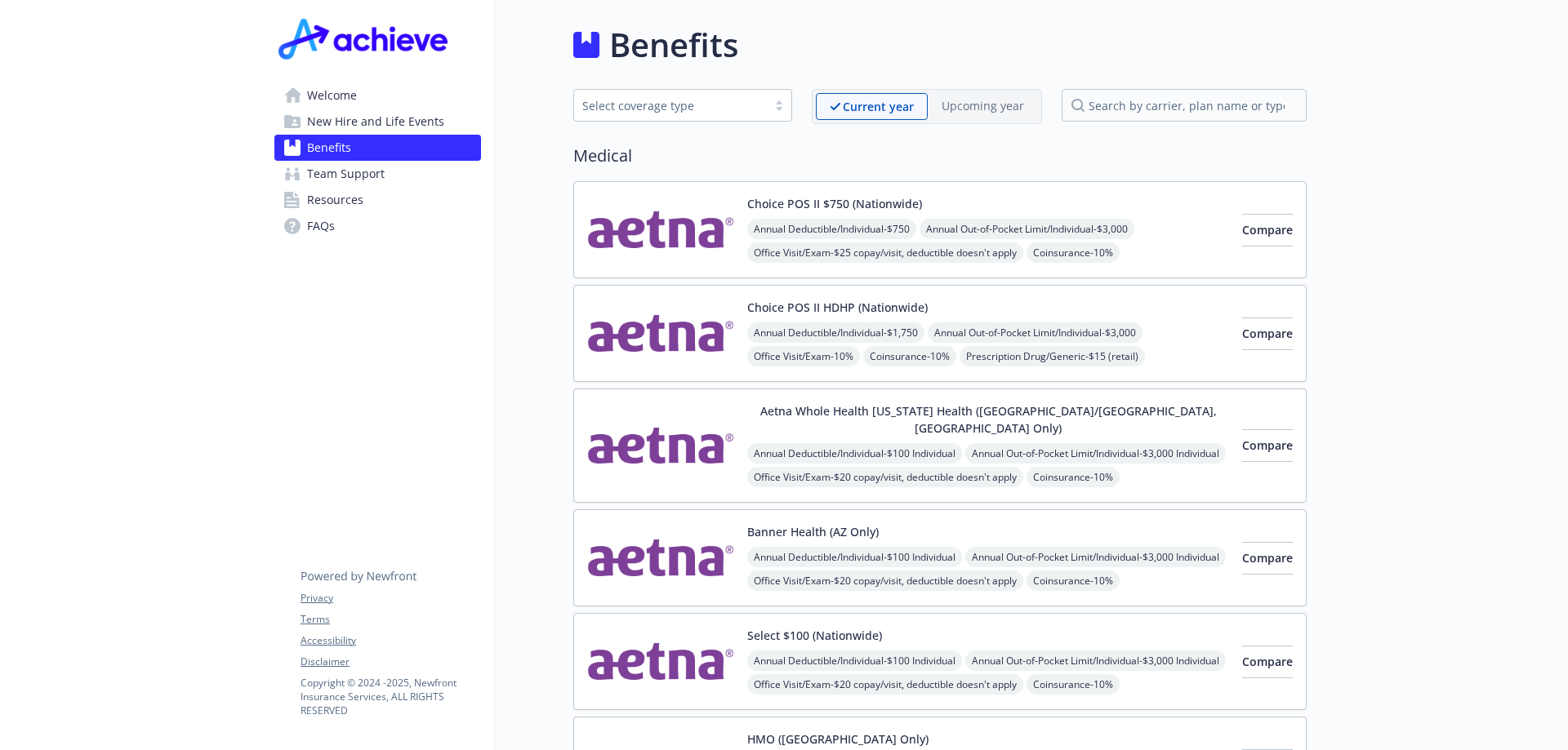
click at [333, 202] on span "Resources" at bounding box center [335, 199] width 57 height 26
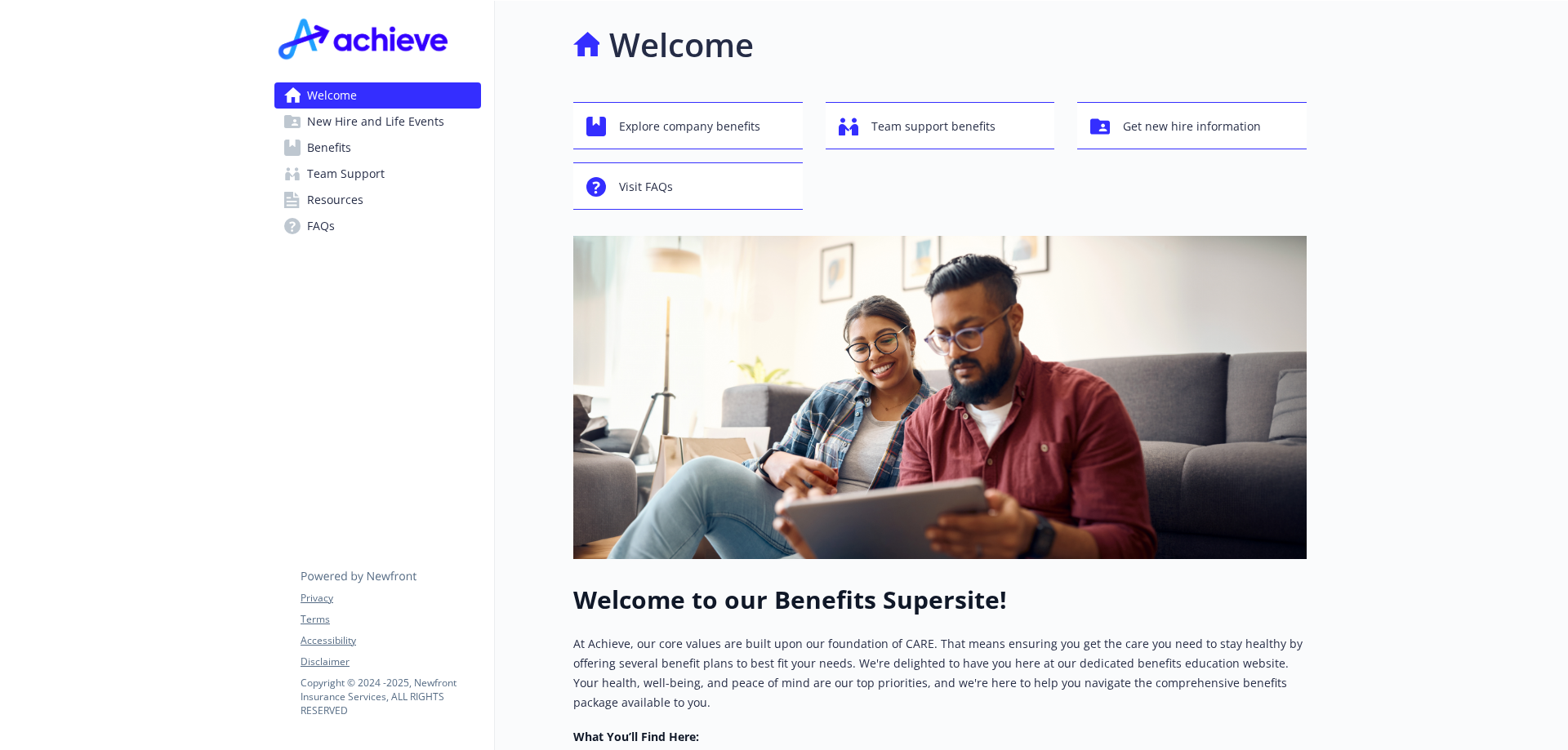
drag, startPoint x: 230, startPoint y: 338, endPoint x: 154, endPoint y: 341, distance: 76.1
click at [154, 341] on div at bounding box center [131, 584] width 262 height 1165
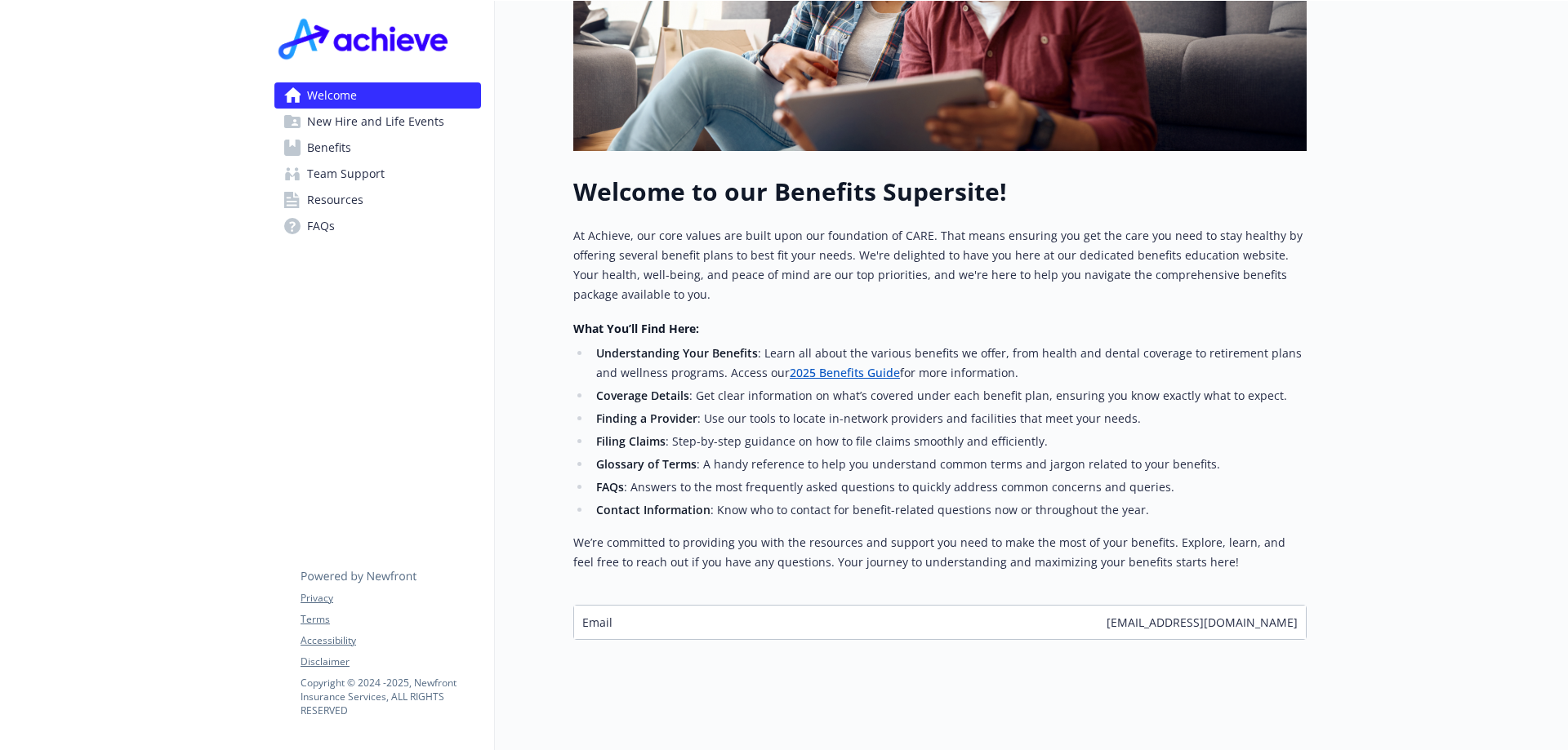
scroll to position [428, 0]
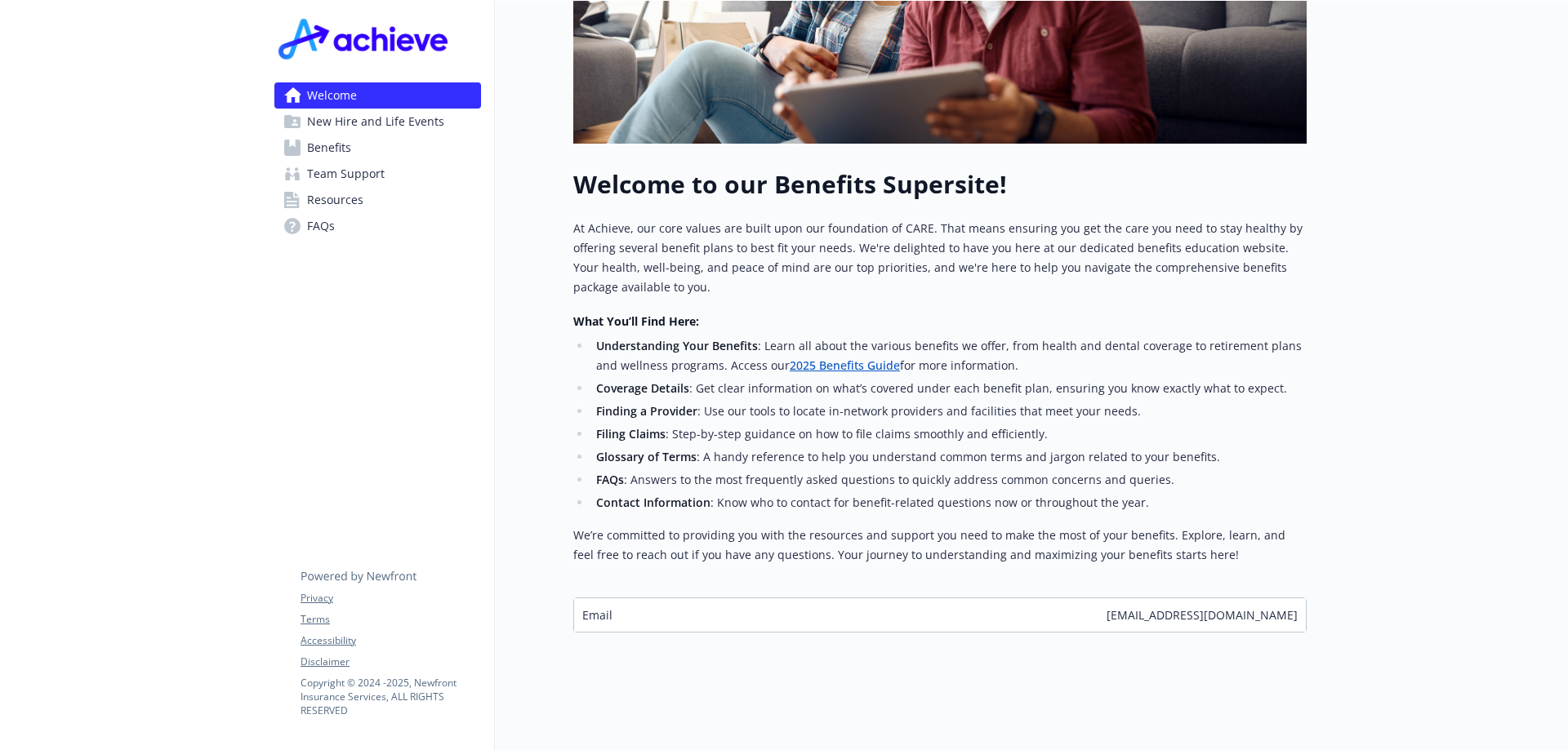
drag, startPoint x: 252, startPoint y: 333, endPoint x: 239, endPoint y: 332, distance: 13.0
click at [239, 332] on div at bounding box center [131, 168] width 262 height 1165
click at [232, 332] on div at bounding box center [131, 168] width 262 height 1165
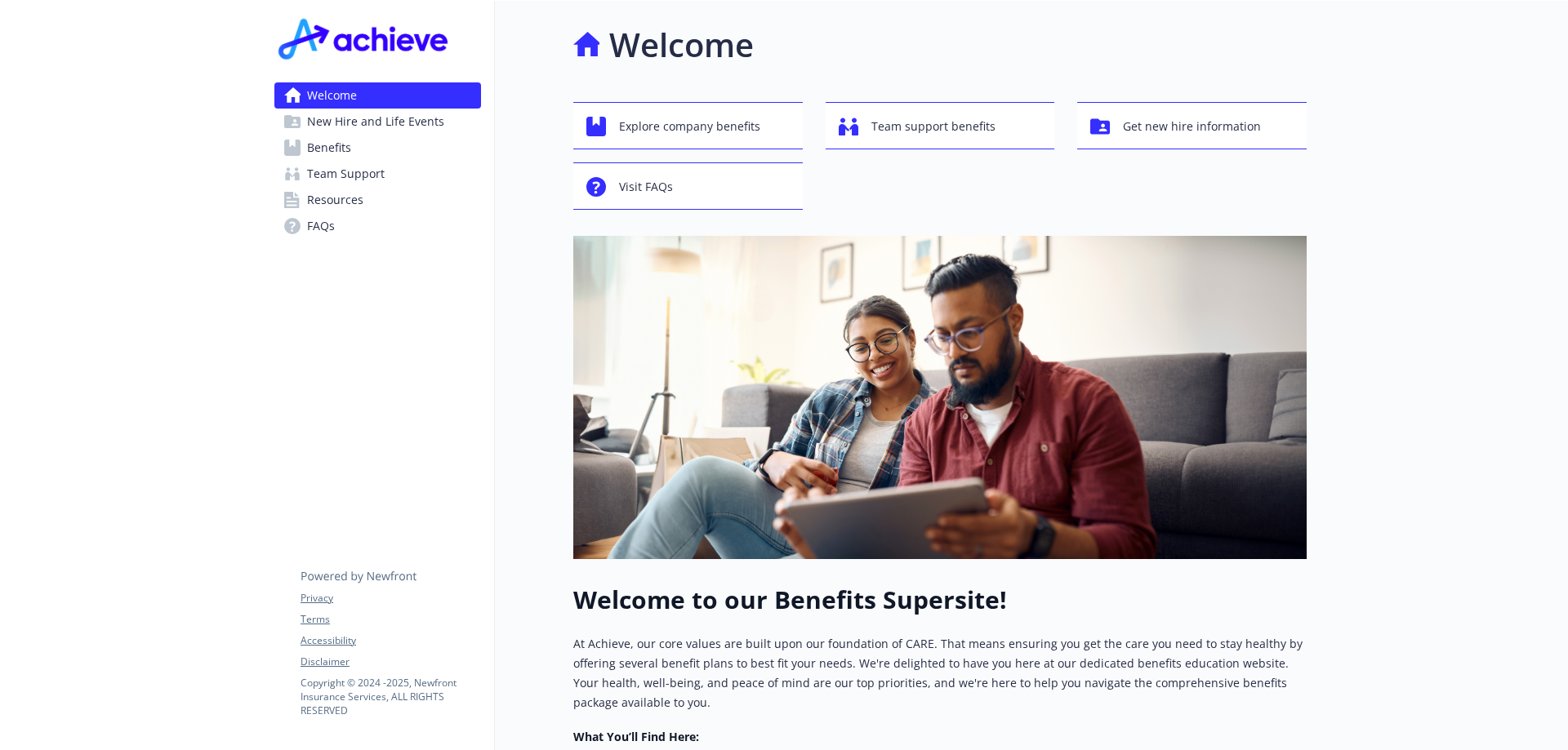
drag, startPoint x: 170, startPoint y: 358, endPoint x: 108, endPoint y: 347, distance: 63.0
click at [108, 347] on div at bounding box center [131, 584] width 262 height 1165
click at [366, 174] on span "Team Support" at bounding box center [345, 173] width 78 height 26
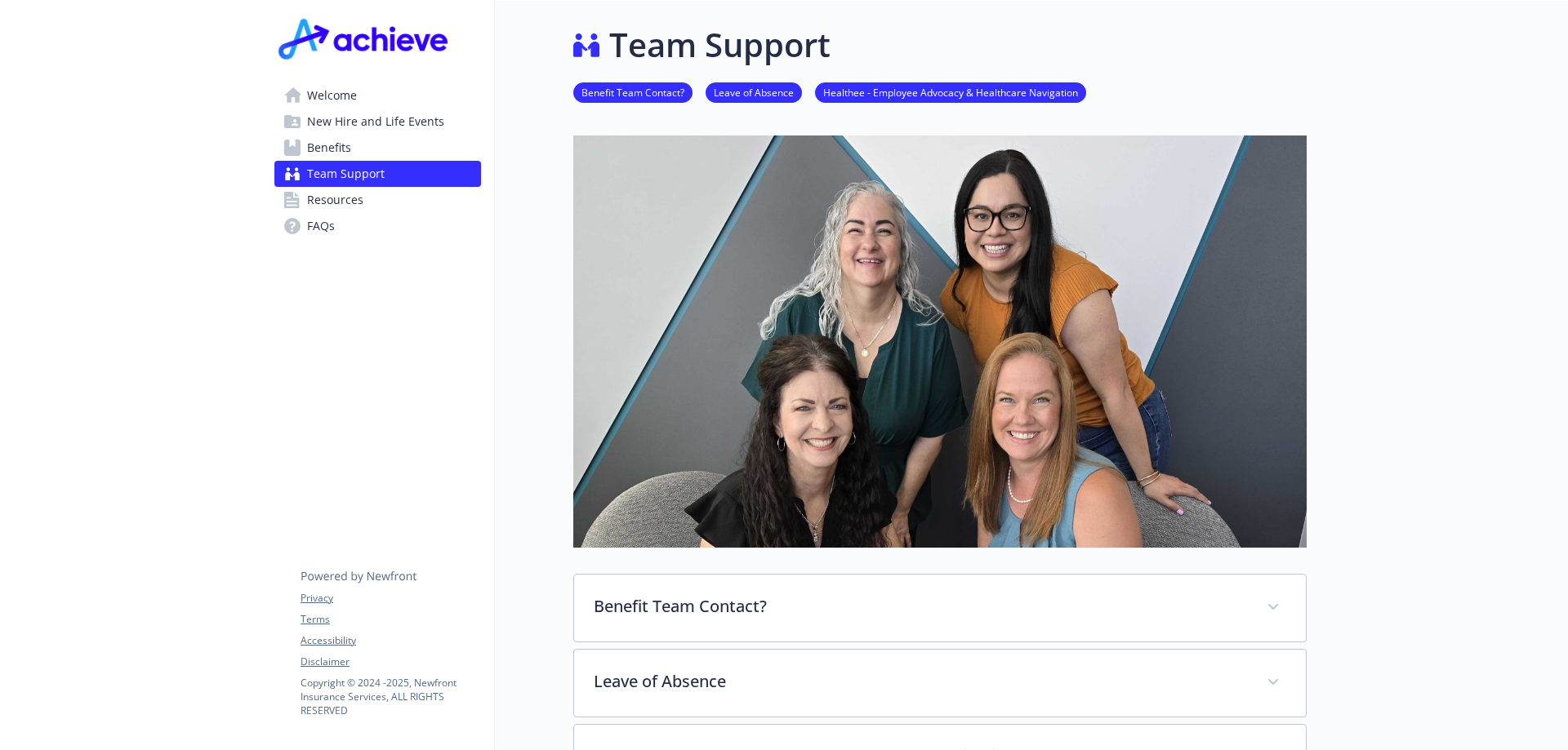
click at [214, 212] on div at bounding box center [131, 558] width 262 height 1113
drag, startPoint x: 122, startPoint y: 468, endPoint x: 427, endPoint y: 305, distance: 345.8
click at [427, 305] on div "Welcome New Hire and Life Events Benefits Team Support Resources FAQs Privacy T…" at bounding box center [378, 558] width 234 height 1113
drag, startPoint x: 430, startPoint y: 295, endPoint x: 284, endPoint y: 296, distance: 146.0
click at [284, 296] on div "Welcome New Hire and Life Events Benefits Team Support Resources FAQs Privacy T…" at bounding box center [378, 558] width 234 height 1113
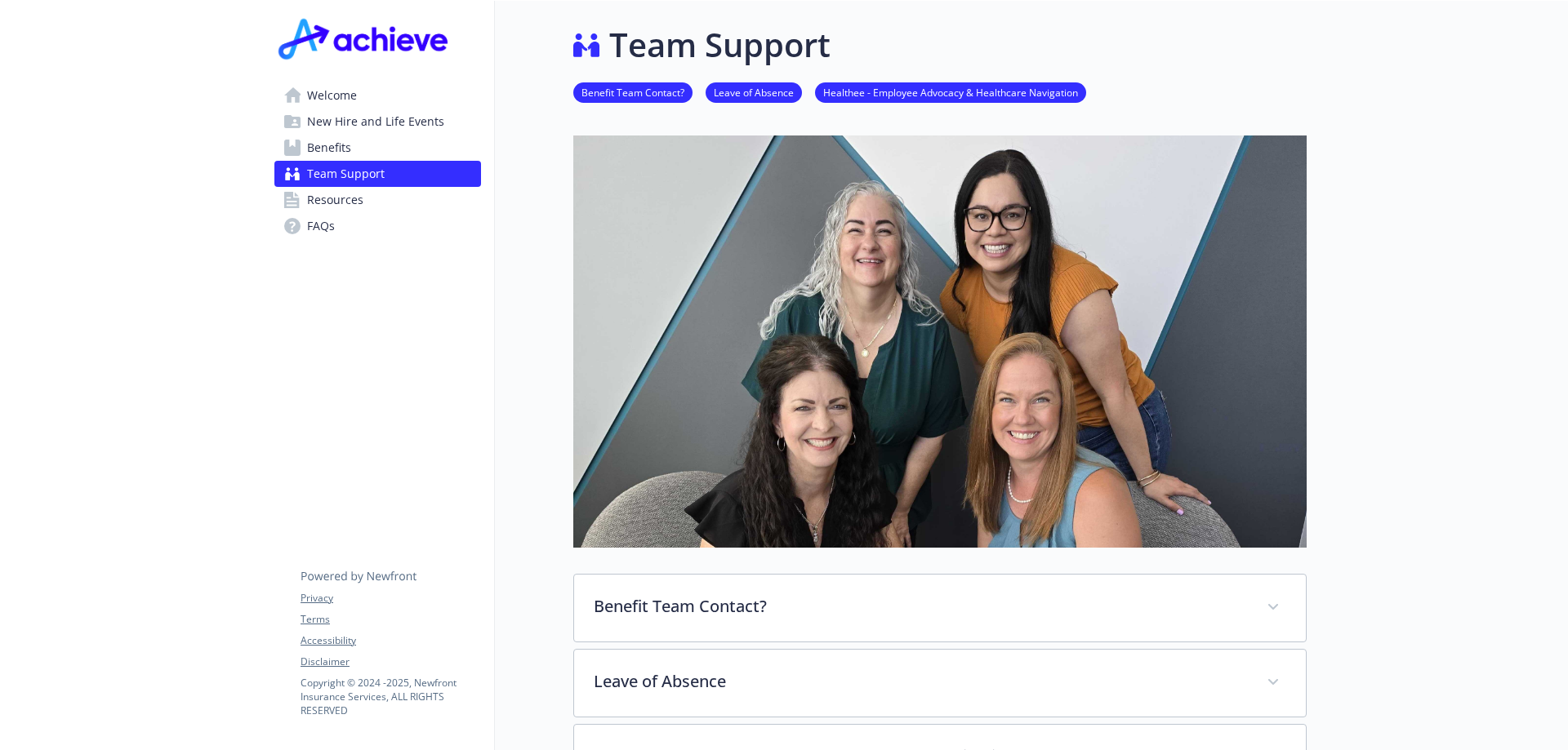
drag, startPoint x: 284, startPoint y: 296, endPoint x: 219, endPoint y: 299, distance: 65.1
click at [219, 299] on div at bounding box center [131, 558] width 262 height 1113
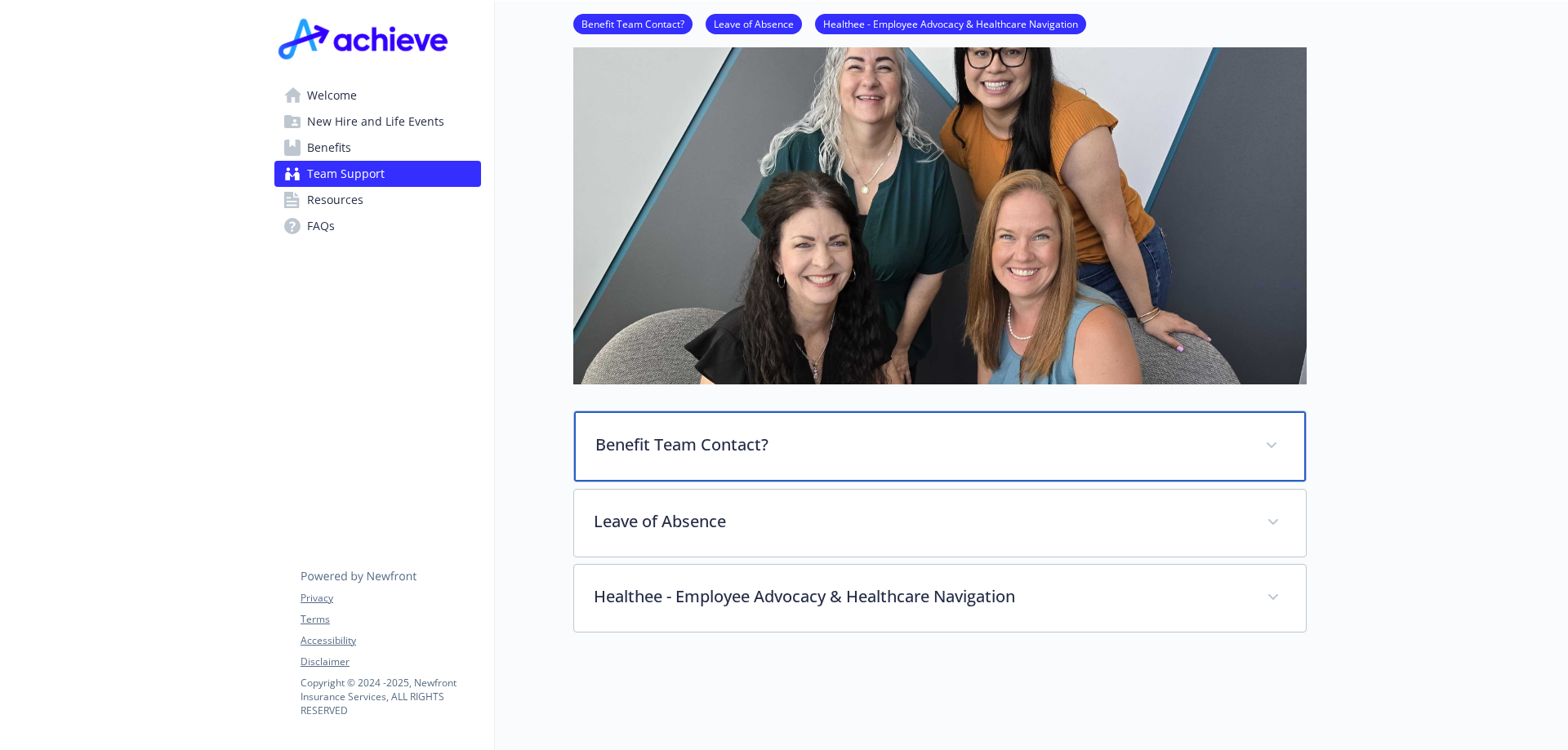
click at [761, 453] on p "Benefit Team Contact?" at bounding box center [921, 444] width 650 height 24
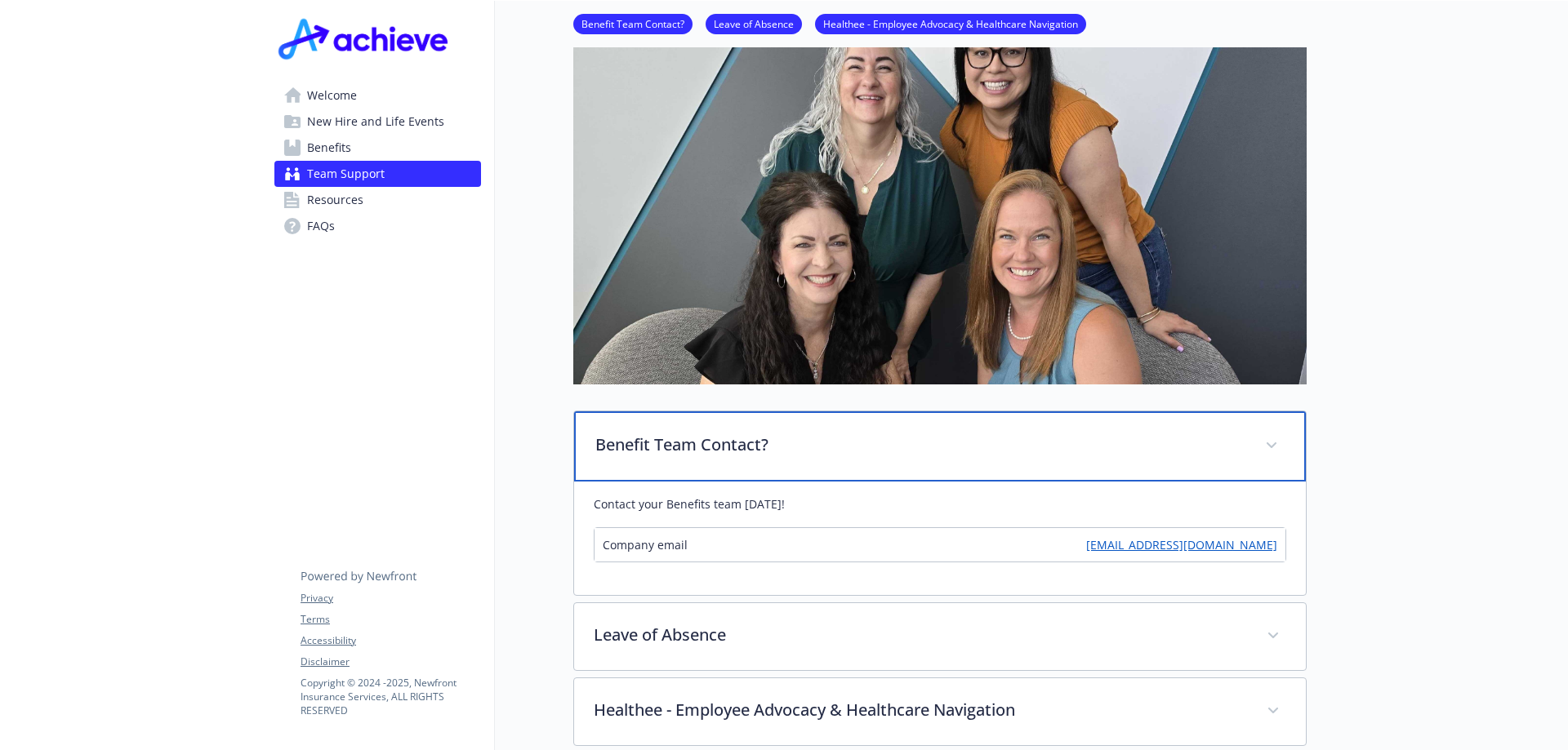
click at [761, 452] on p "Benefit Team Contact?" at bounding box center [921, 444] width 650 height 24
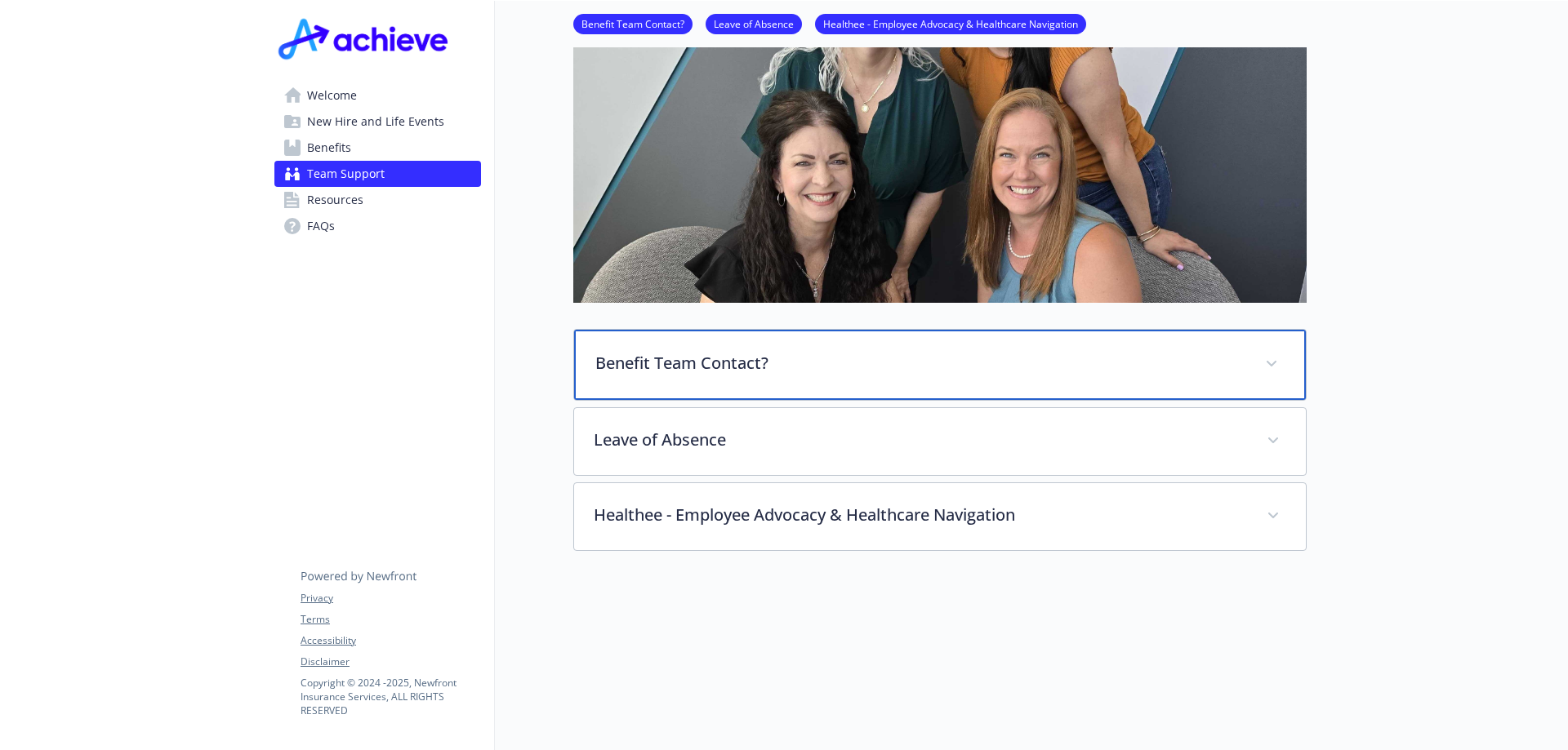
scroll to position [380, 0]
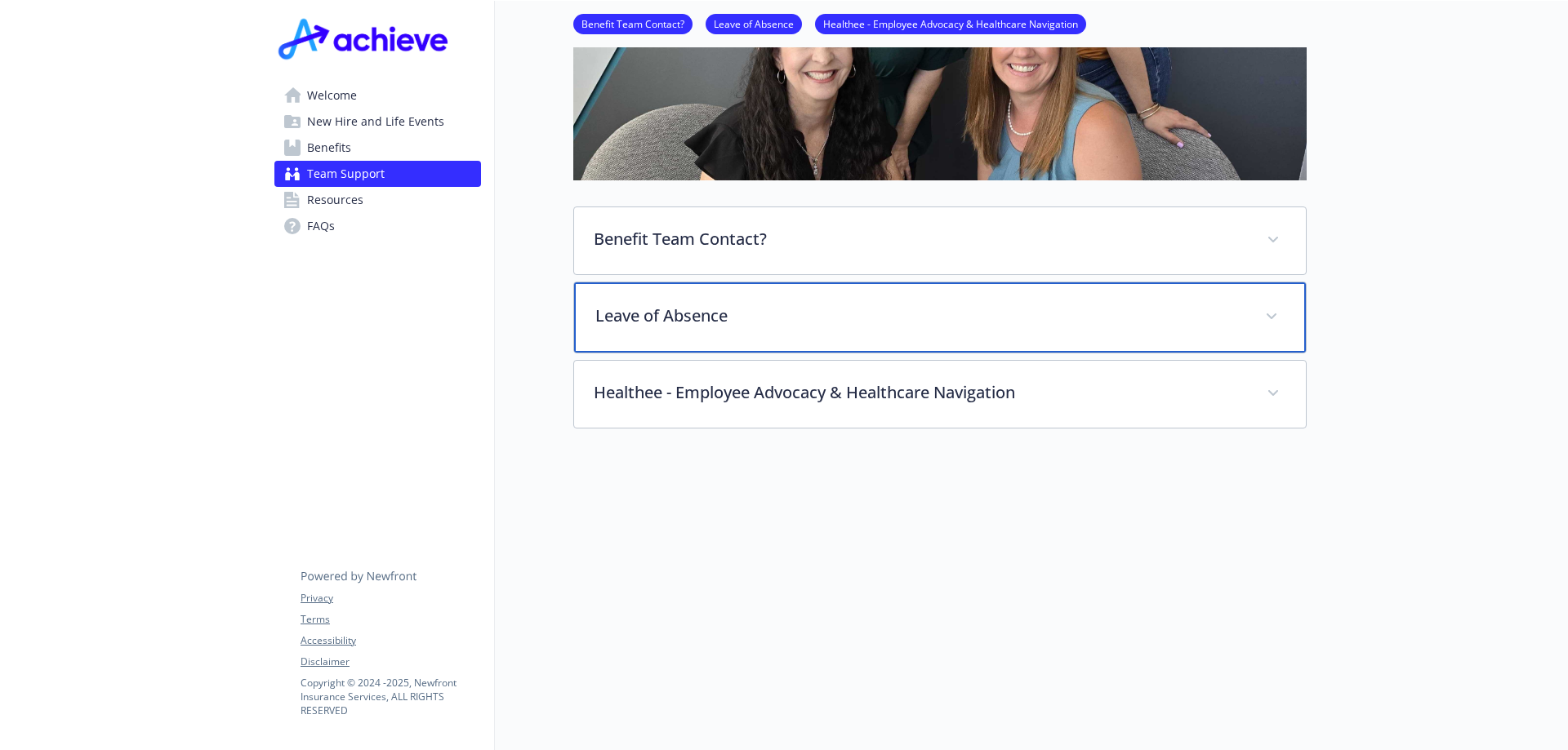
click at [641, 304] on p "Leave of Absence" at bounding box center [921, 315] width 650 height 24
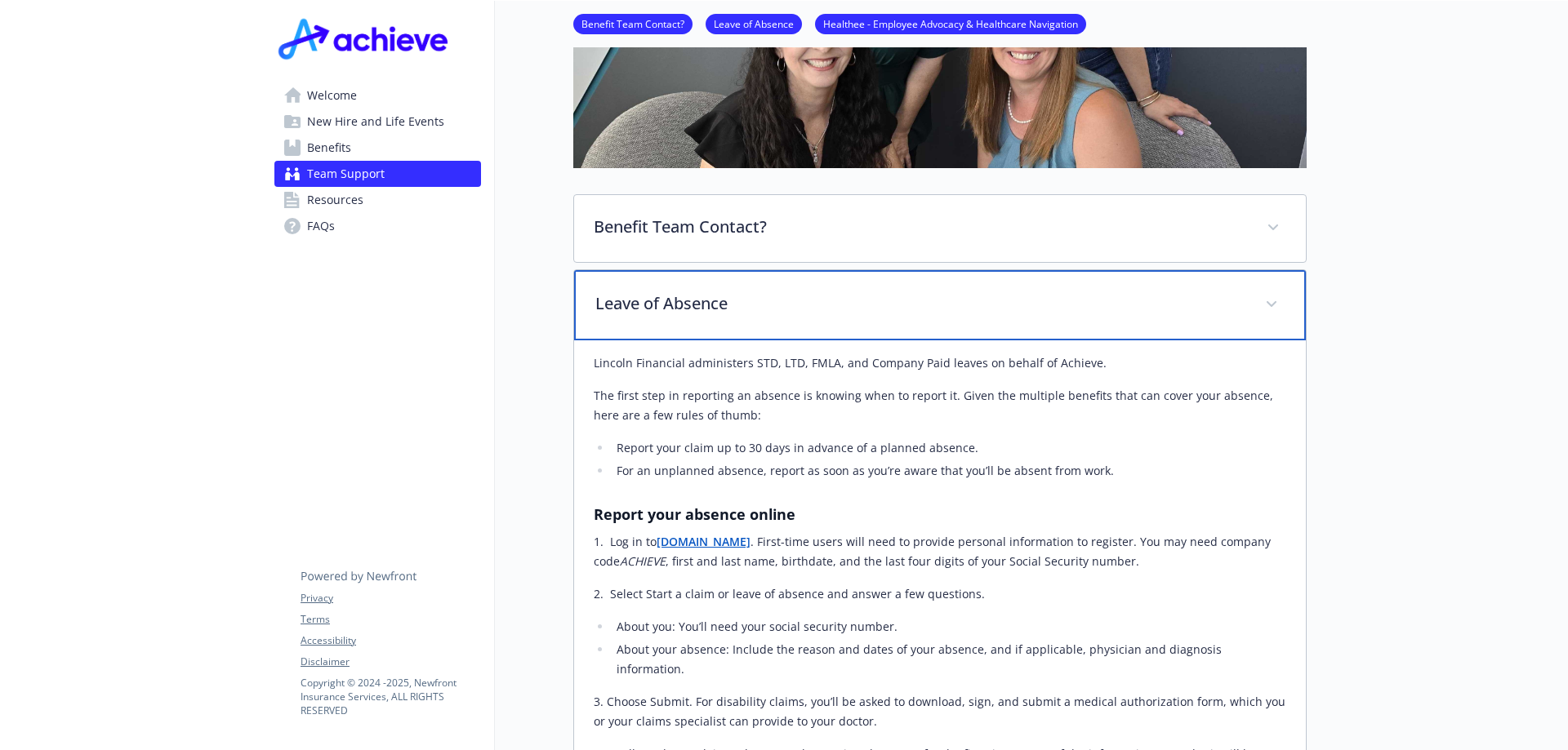
click at [641, 297] on p "Leave of Absence" at bounding box center [921, 303] width 650 height 24
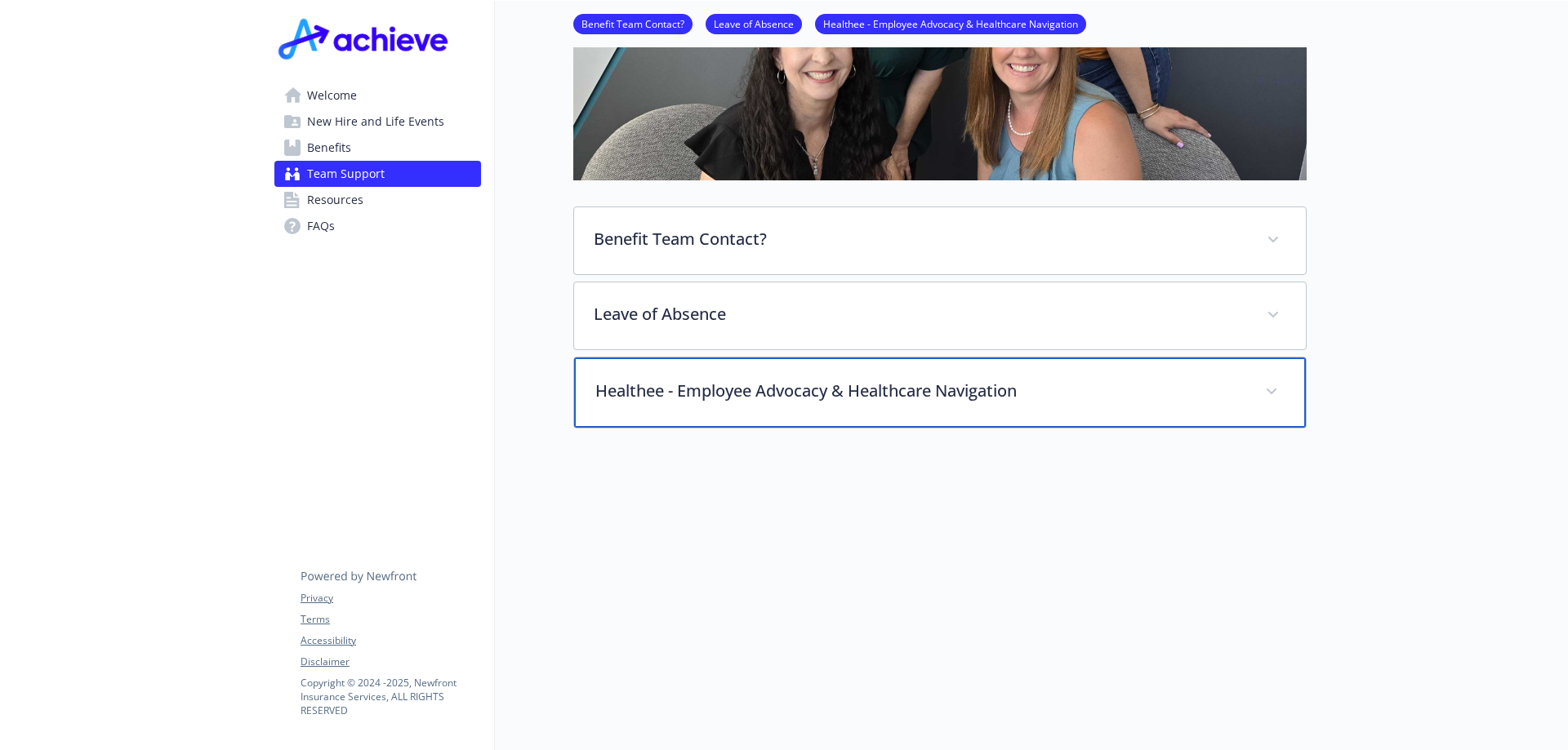
click at [685, 380] on p "Healthee - Employee Advocacy & Healthcare Navigation" at bounding box center [921, 390] width 650 height 24
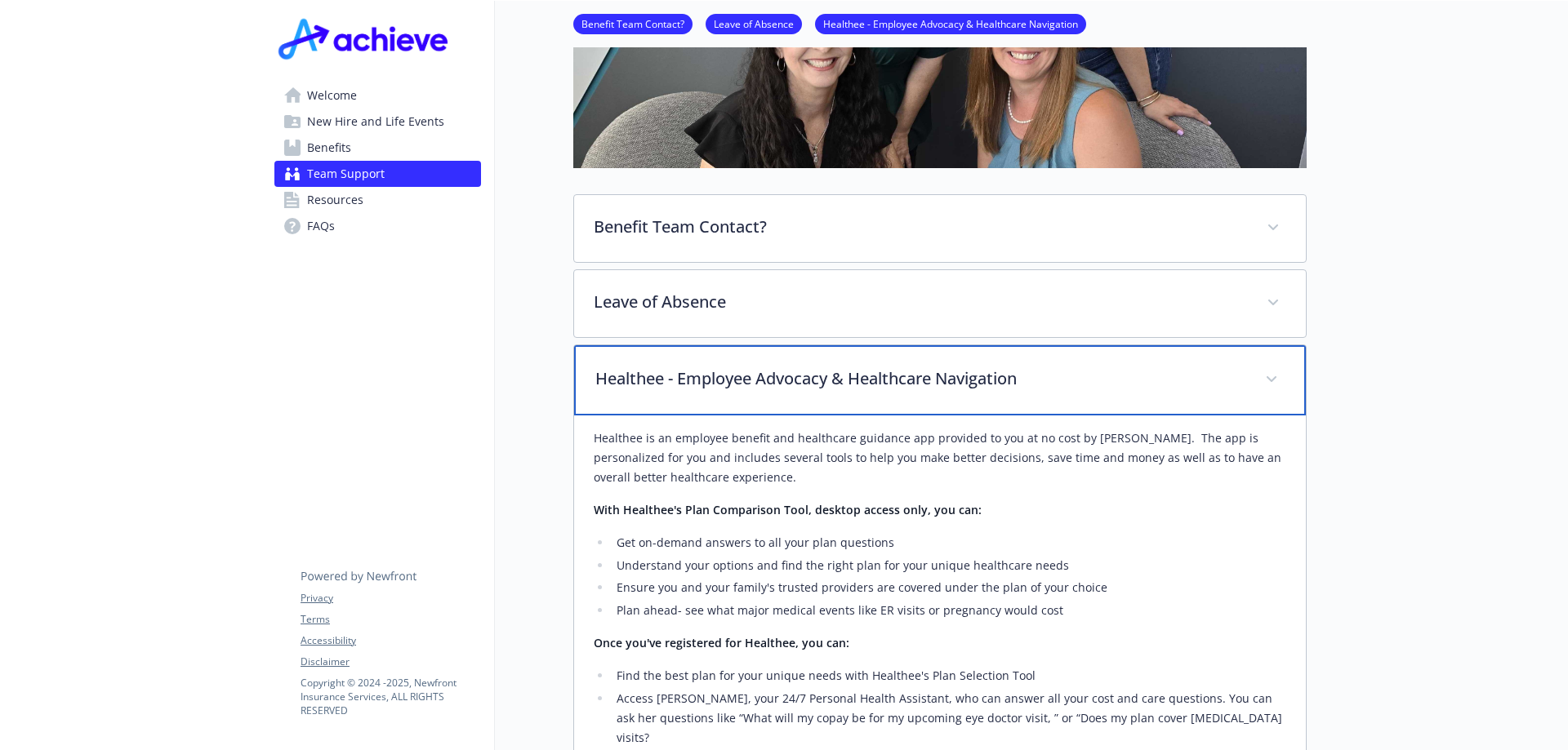
click at [685, 380] on p "Healthee - Employee Advocacy & Healthcare Navigation" at bounding box center [921, 378] width 650 height 24
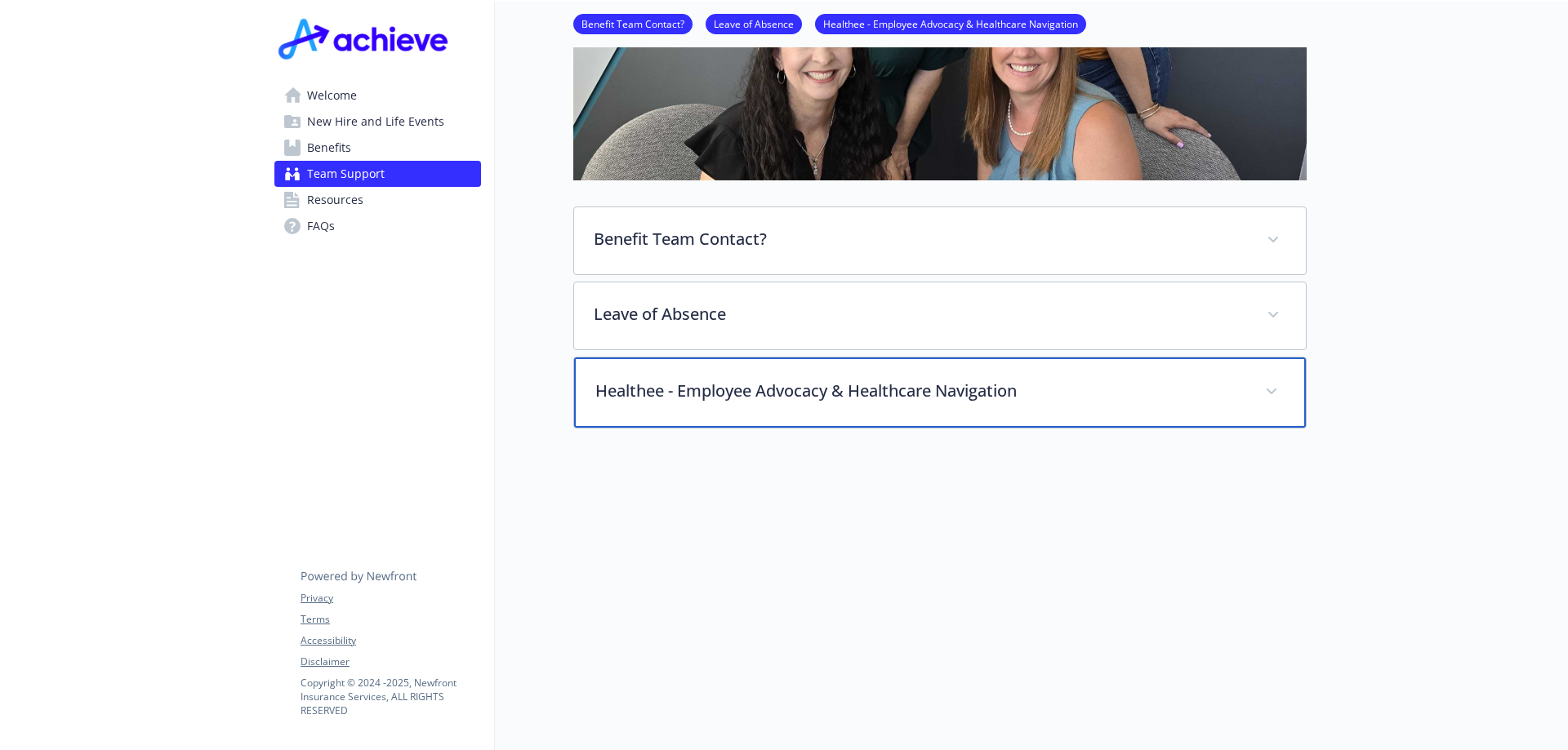
scroll to position [0, 0]
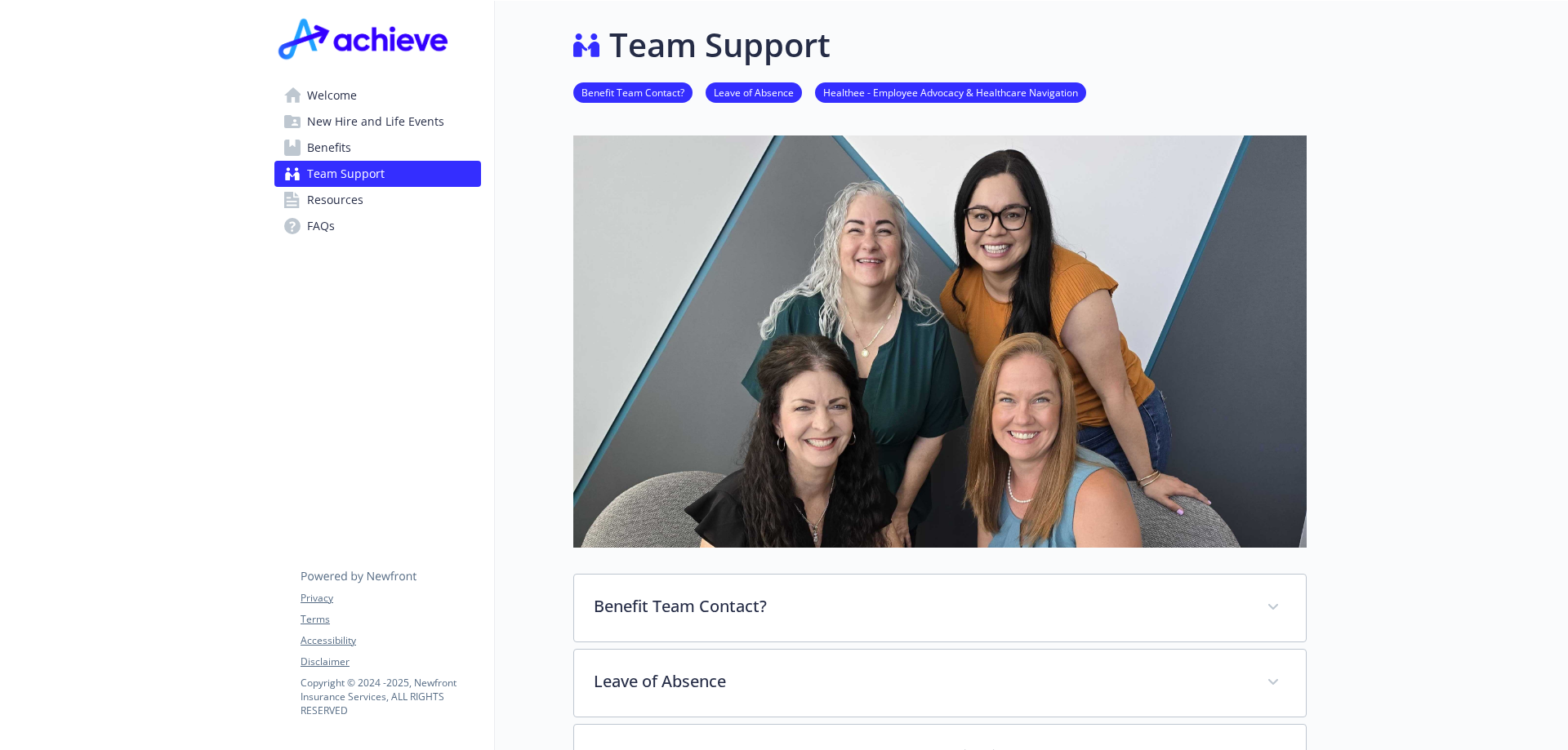
click at [327, 205] on span "Resources" at bounding box center [335, 199] width 57 height 26
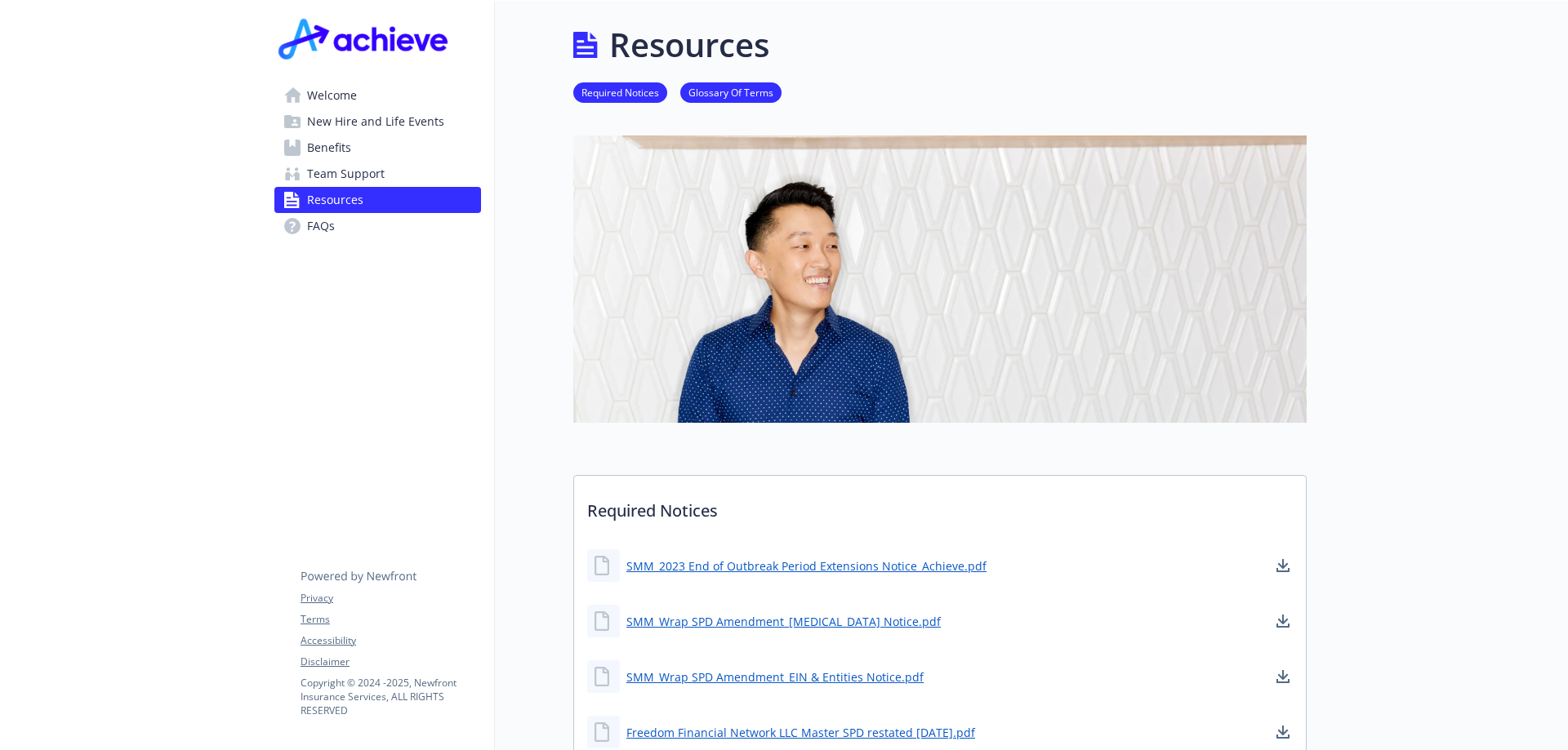
drag, startPoint x: 111, startPoint y: 224, endPoint x: 96, endPoint y: 216, distance: 17.0
click at [381, 28] on img at bounding box center [365, 38] width 182 height 49
click at [366, 60] on img at bounding box center [365, 38] width 182 height 49
